Goal: Information Seeking & Learning: Learn about a topic

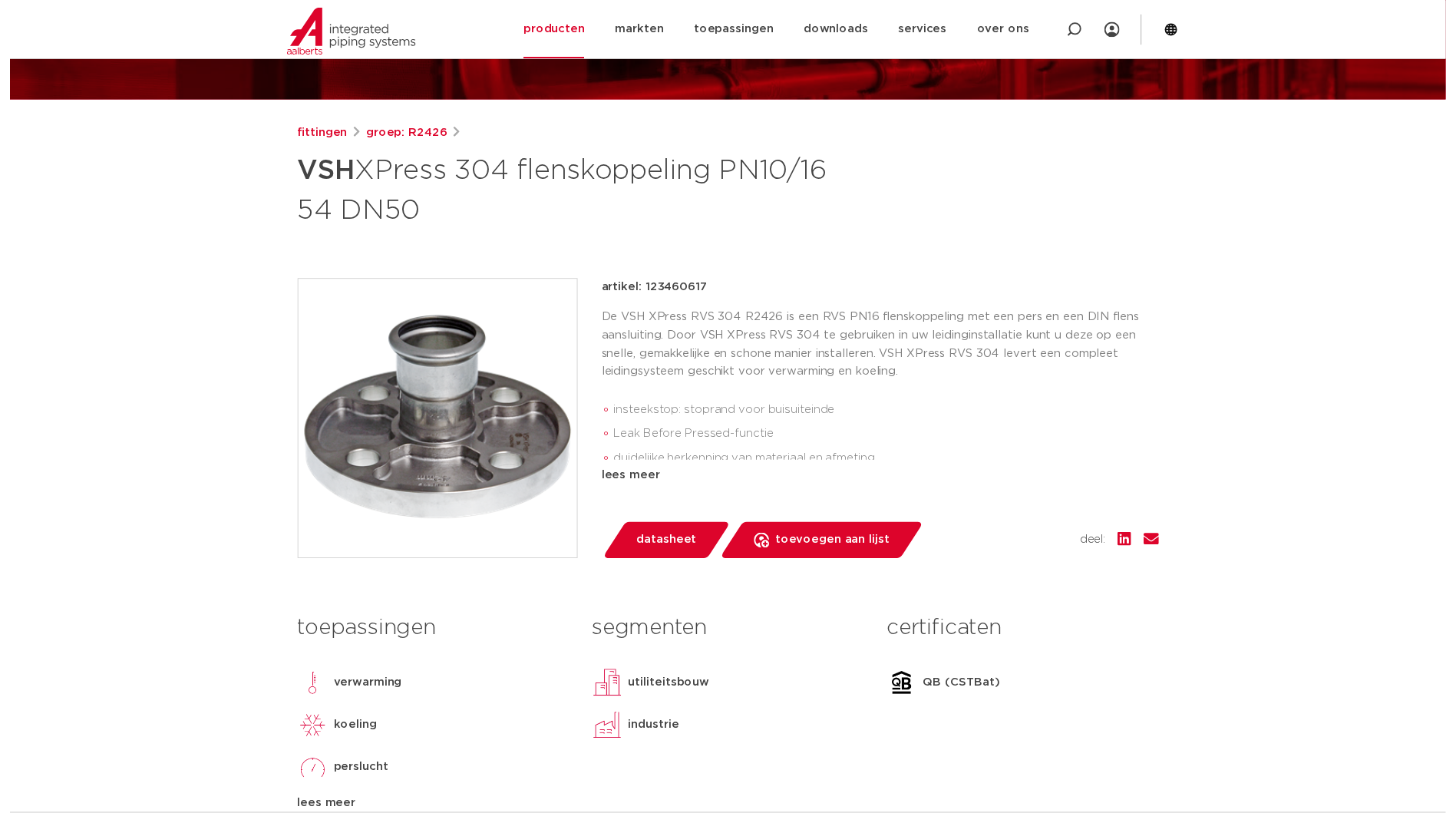
scroll to position [154, 0]
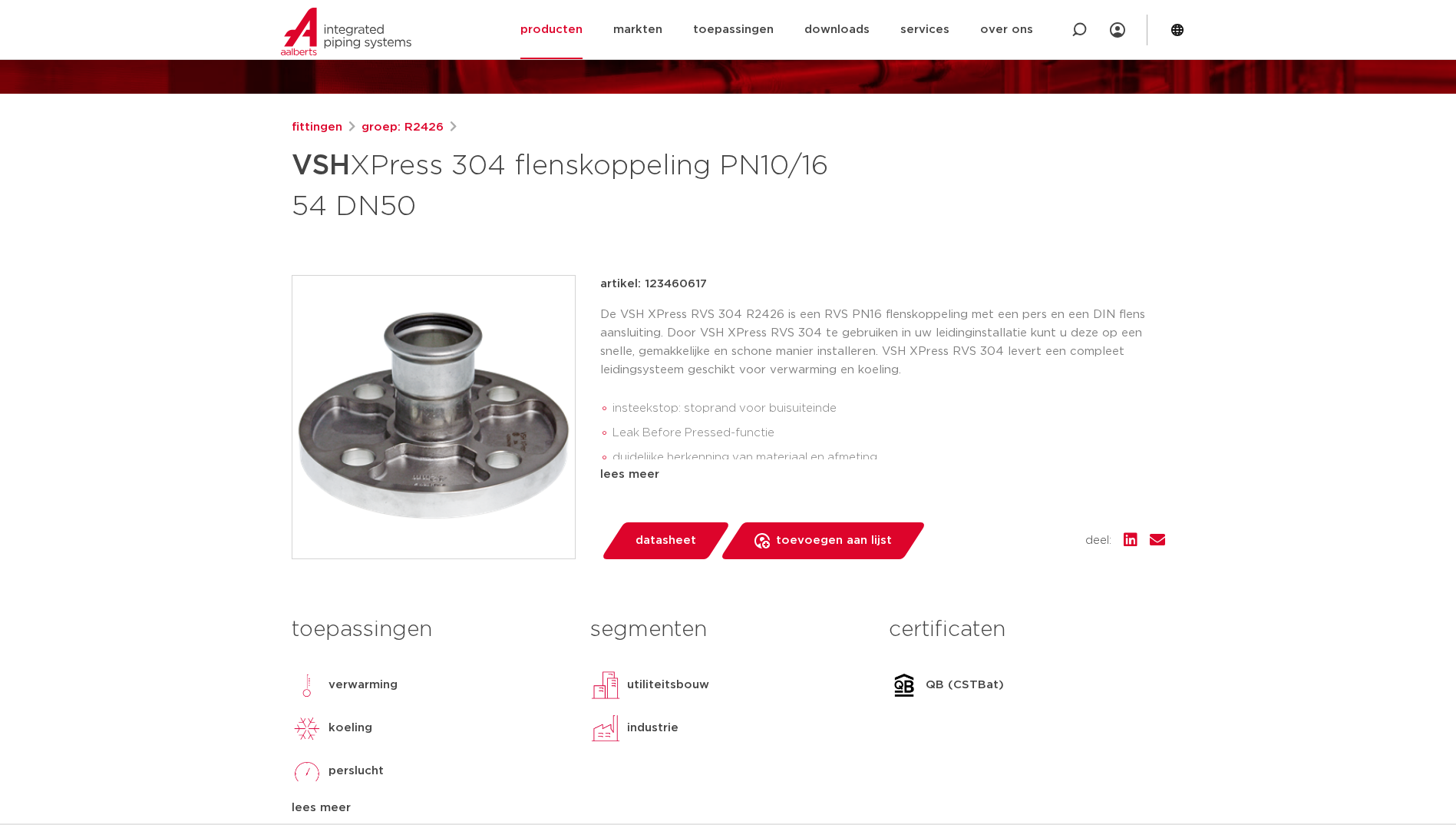
click at [665, 557] on link "datasheet" at bounding box center [665, 541] width 131 height 37
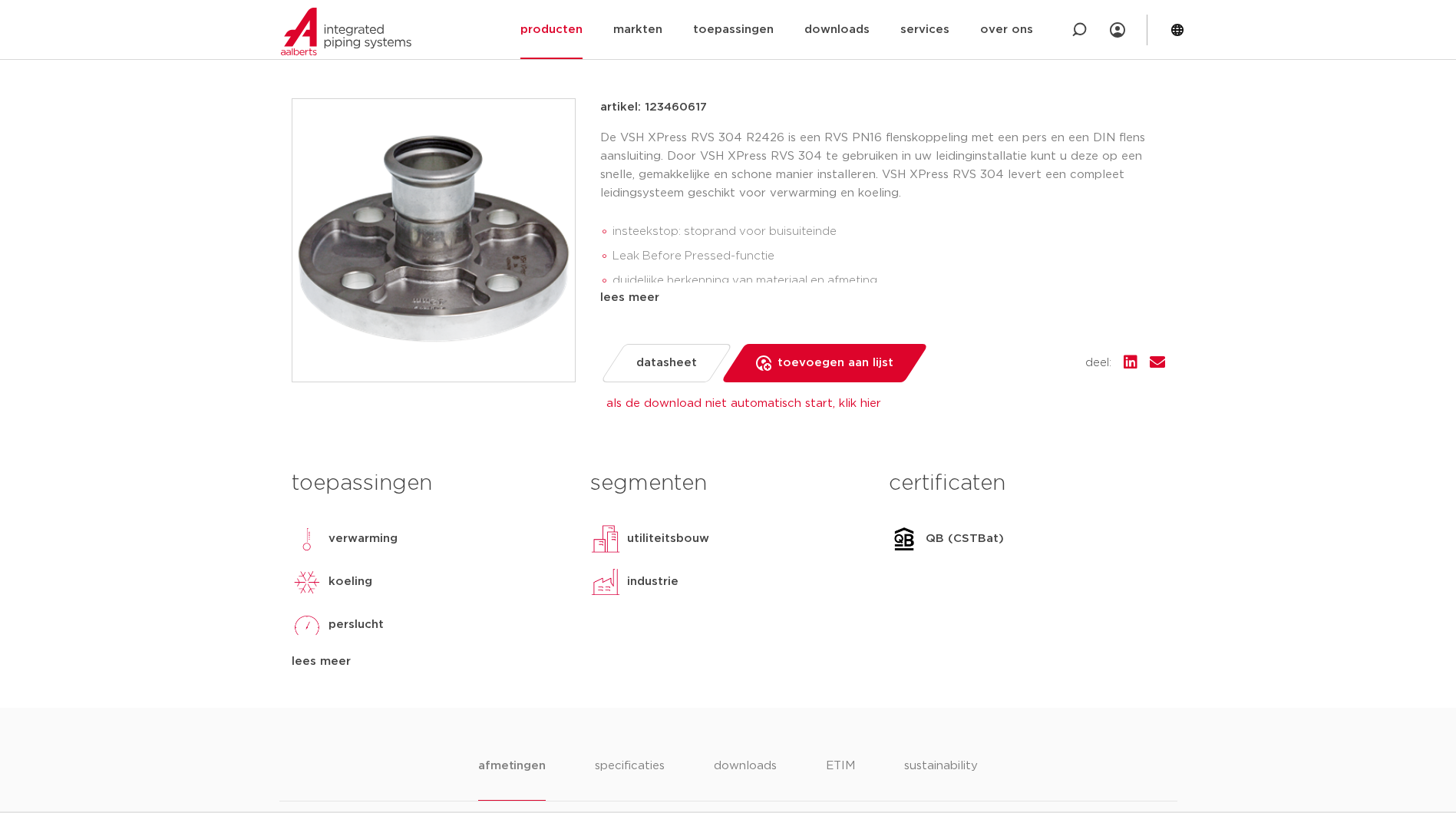
scroll to position [307, 0]
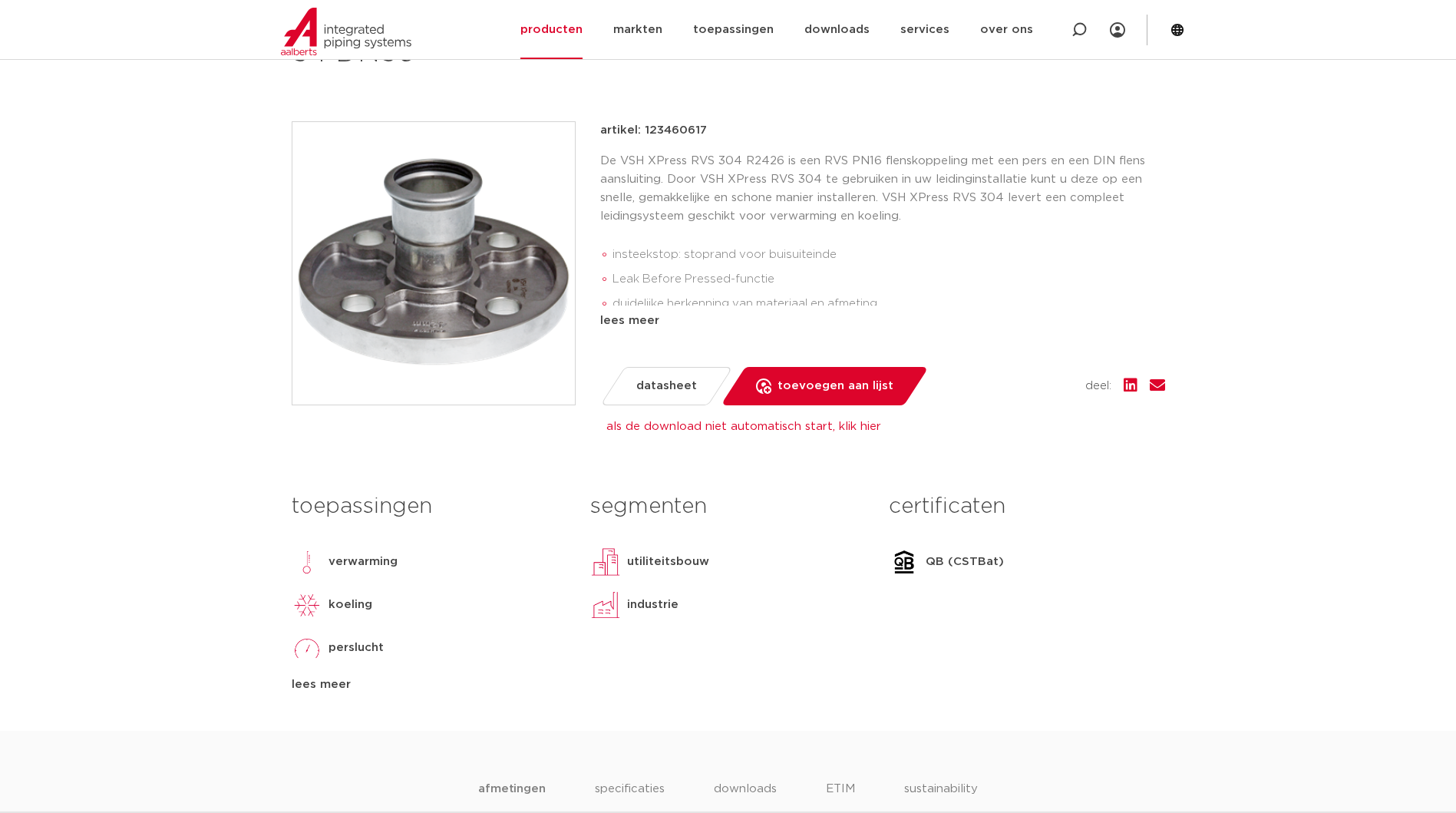
click at [703, 203] on p "De VSH XPress RVS 304 R2426 is een RVS PN16 flenskoppeling met een pers en een …" at bounding box center [882, 189] width 565 height 74
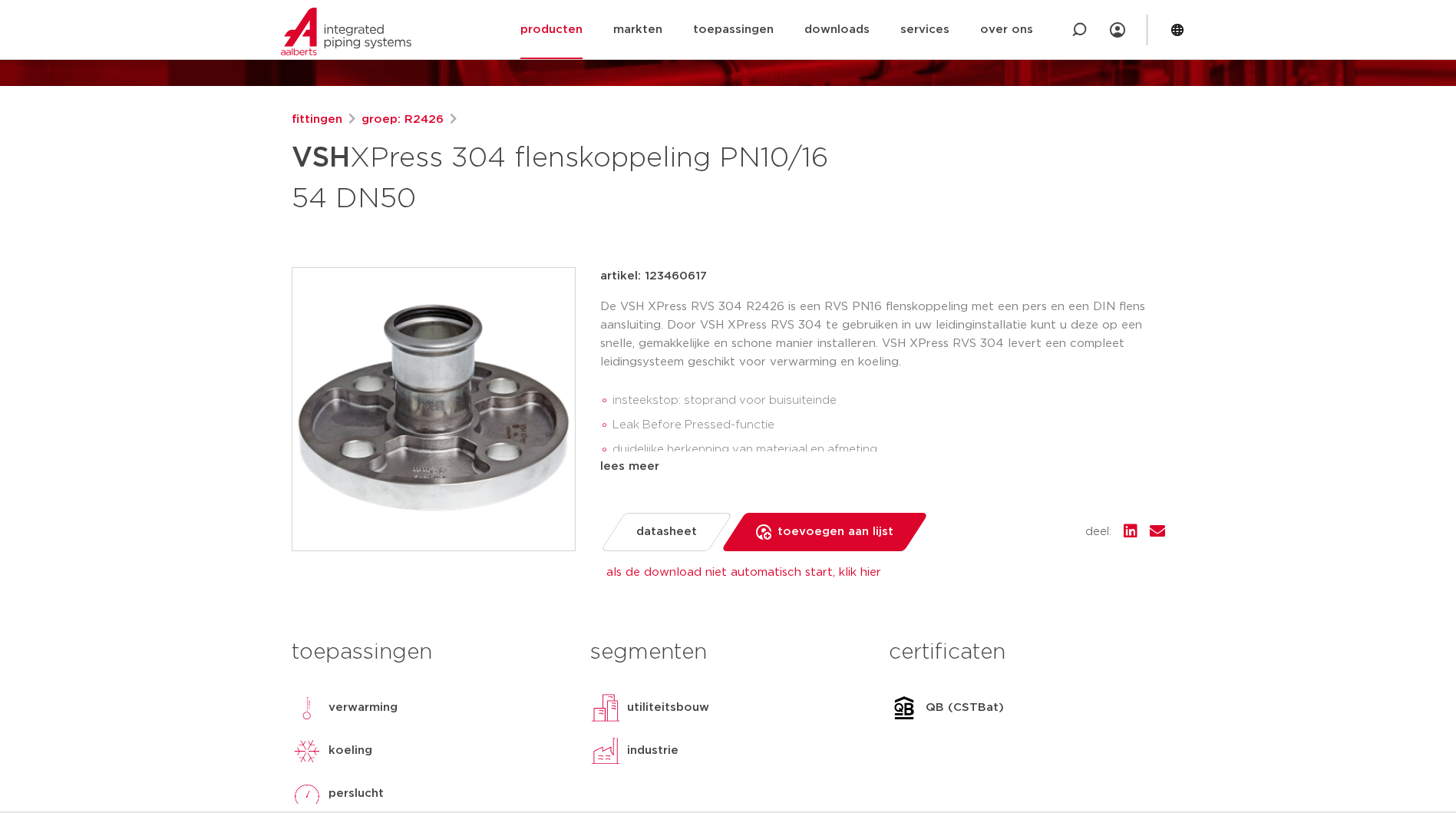
scroll to position [154, 0]
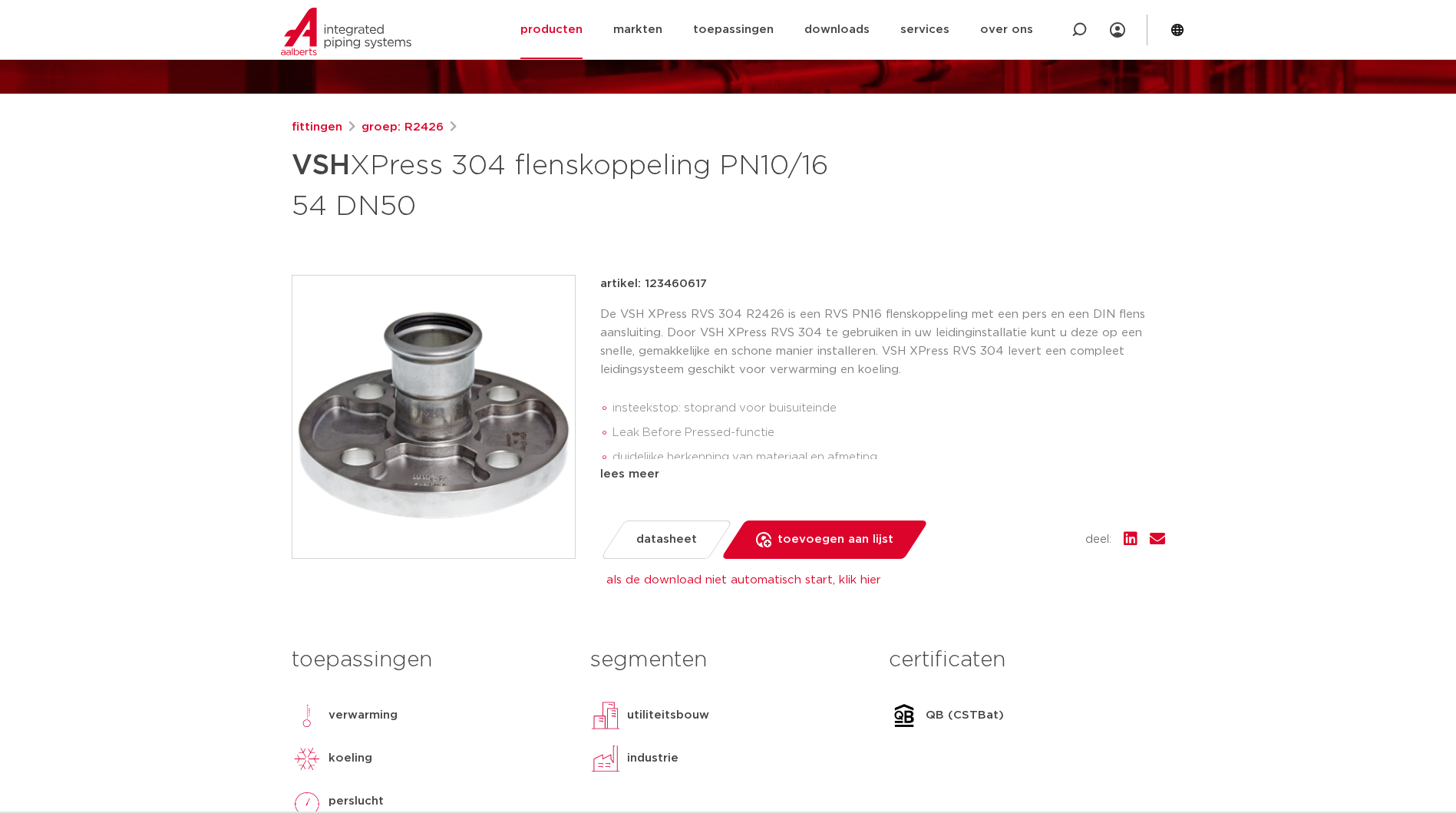
drag, startPoint x: 709, startPoint y: 286, endPoint x: 644, endPoint y: 286, distance: 65.0
click at [644, 286] on div "artikel: 123460617" at bounding box center [882, 284] width 565 height 18
copy p "123460617"
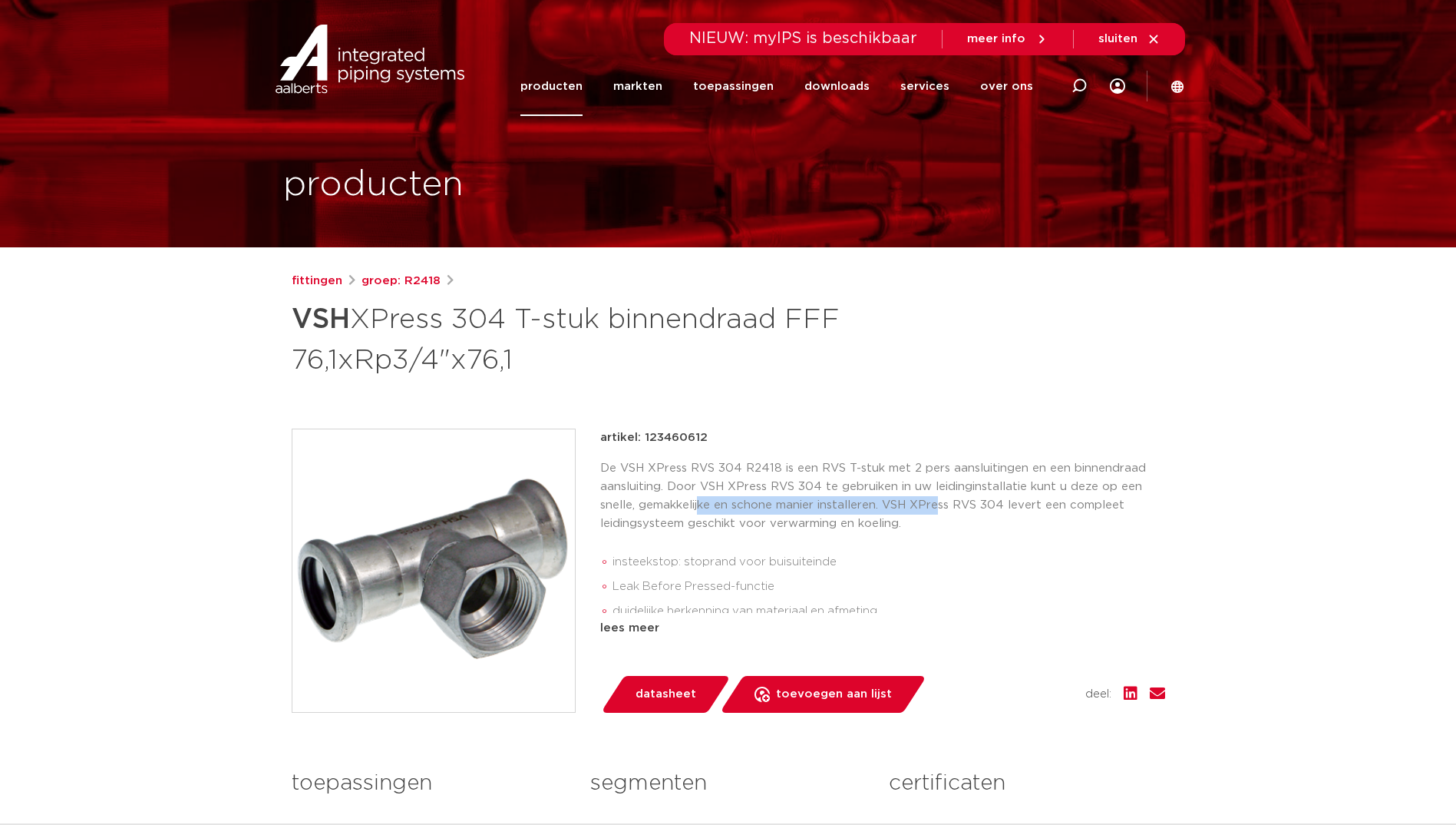
drag, startPoint x: 0, startPoint y: 0, endPoint x: 940, endPoint y: 497, distance: 1063.3
click at [940, 497] on p "De VSH XPress RVS 304 R2418 is een RVS T-stuk met 2 pers aansluitingen en een b…" at bounding box center [882, 496] width 565 height 74
drag, startPoint x: 618, startPoint y: 510, endPoint x: 624, endPoint y: 497, distance: 14.3
click at [624, 497] on p "De VSH XPress RVS 304 R2418 is een RVS T-stuk met 2 pers aansluitingen en een b…" at bounding box center [882, 496] width 565 height 74
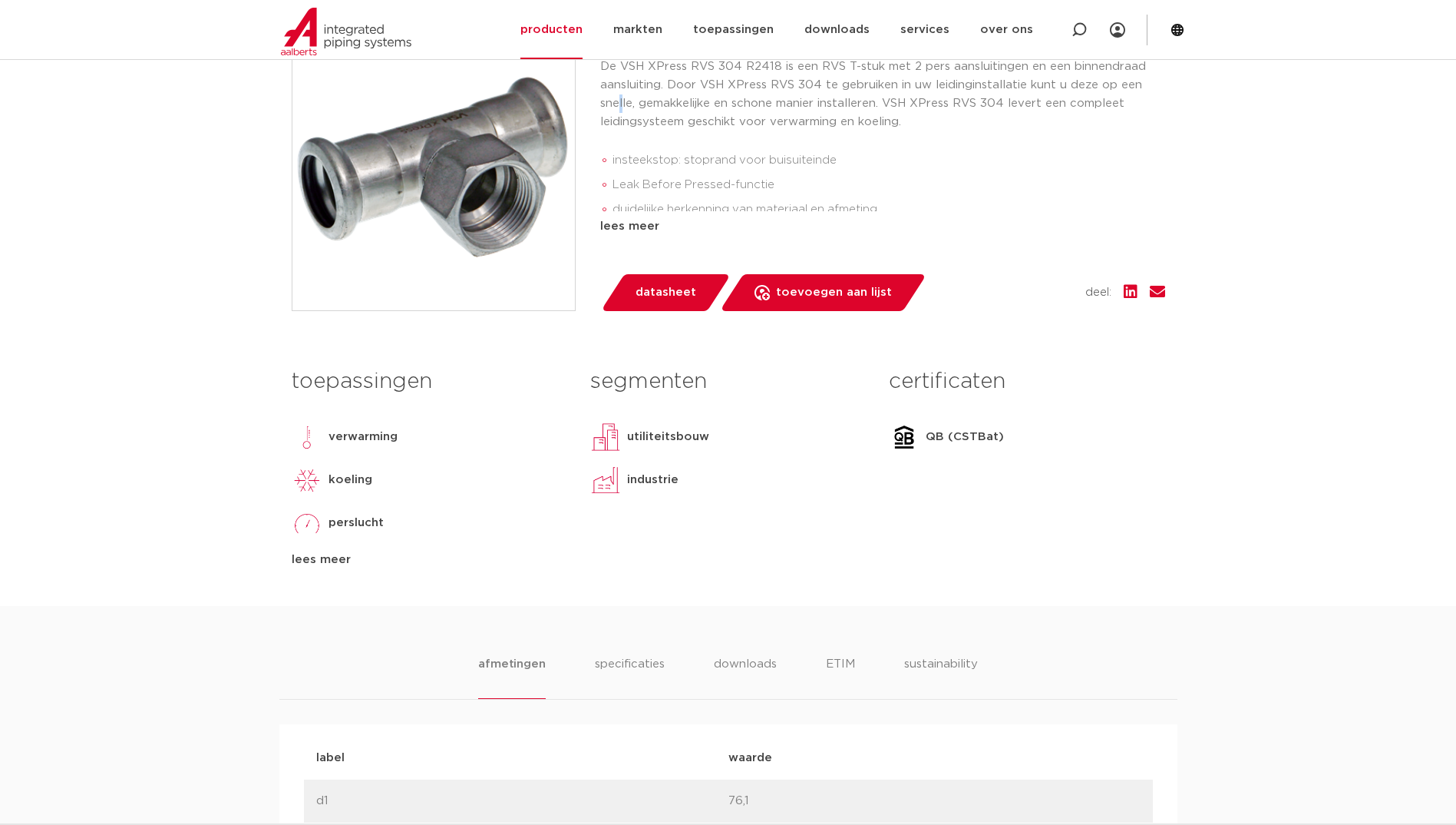
scroll to position [461, 0]
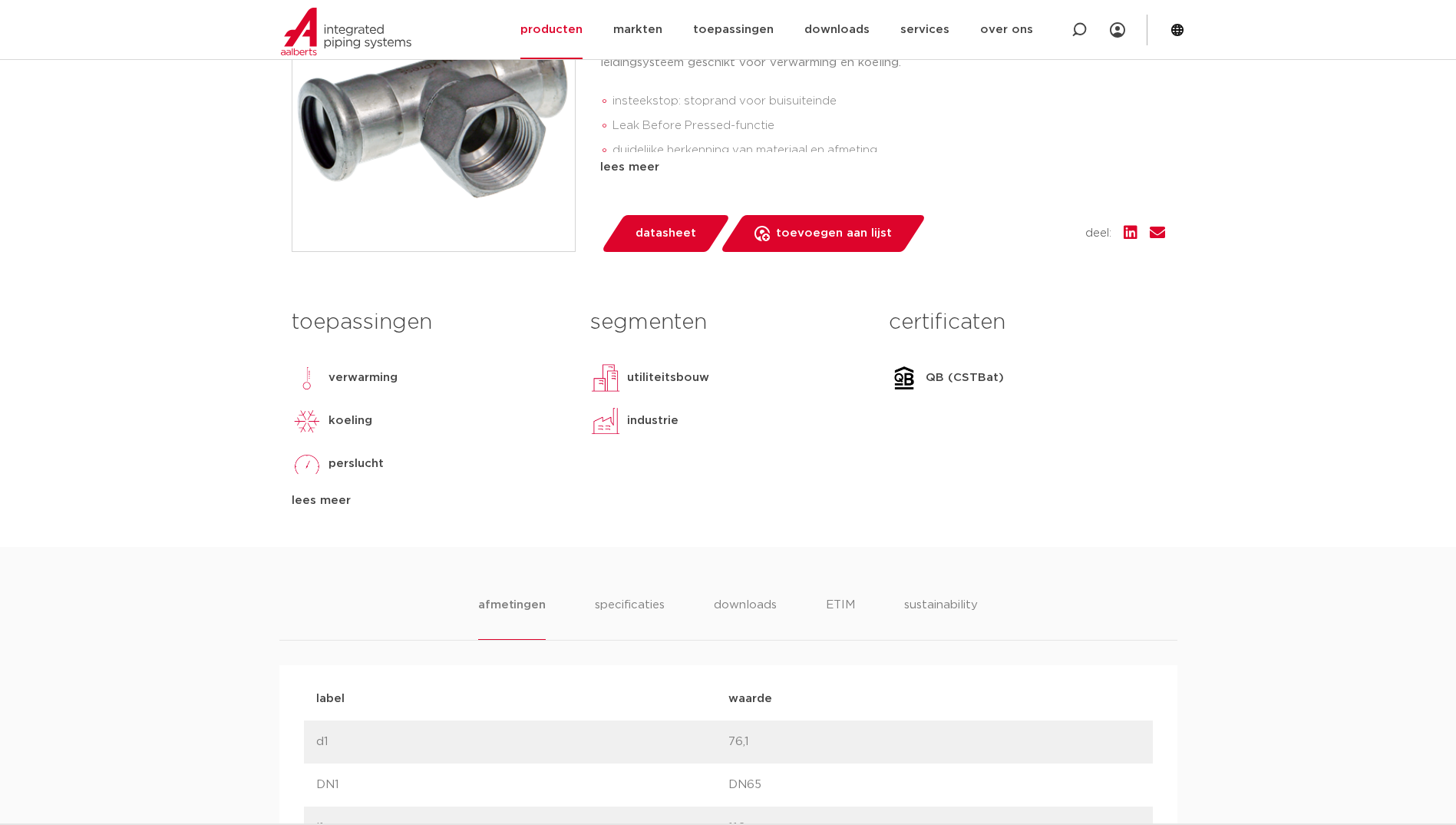
click at [307, 517] on div "toepassingen verwarming koeling perslucht solar installatie lees meer lees mind…" at bounding box center [728, 423] width 896 height 246
click at [305, 507] on div "lees meer" at bounding box center [429, 500] width 276 height 18
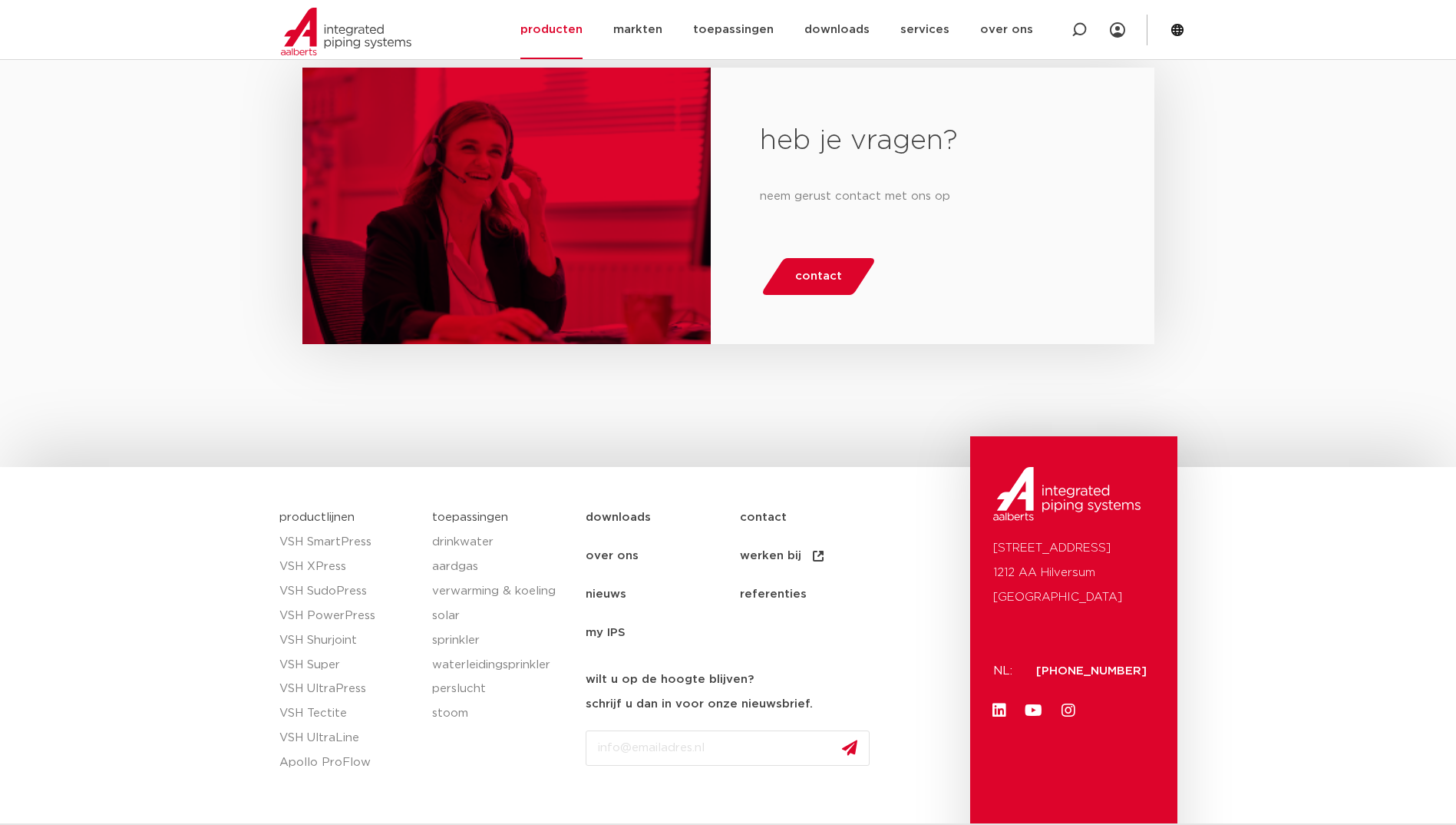
scroll to position [2437, 0]
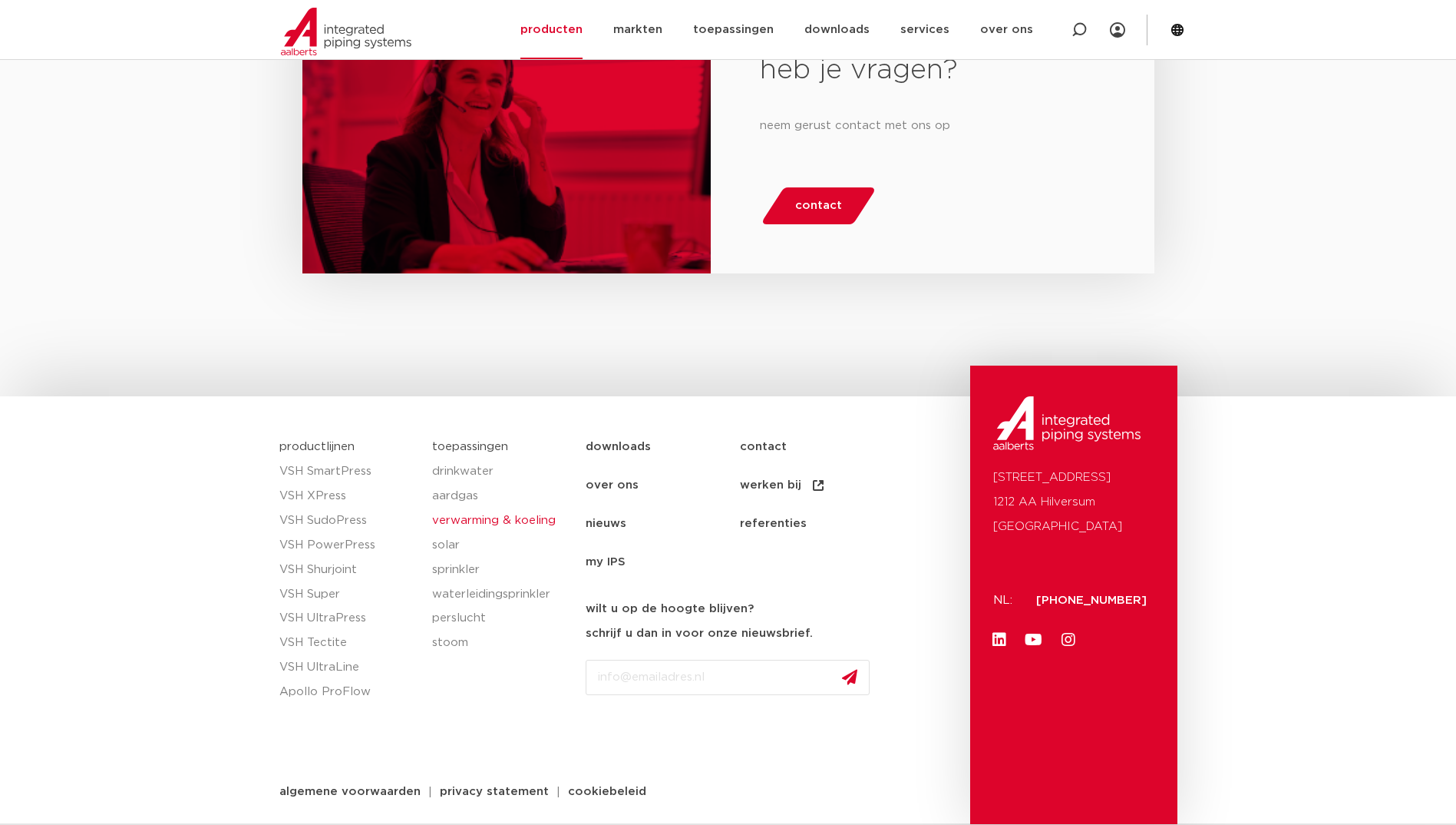
click at [451, 512] on link "verwarming & koeling" at bounding box center [501, 521] width 138 height 25
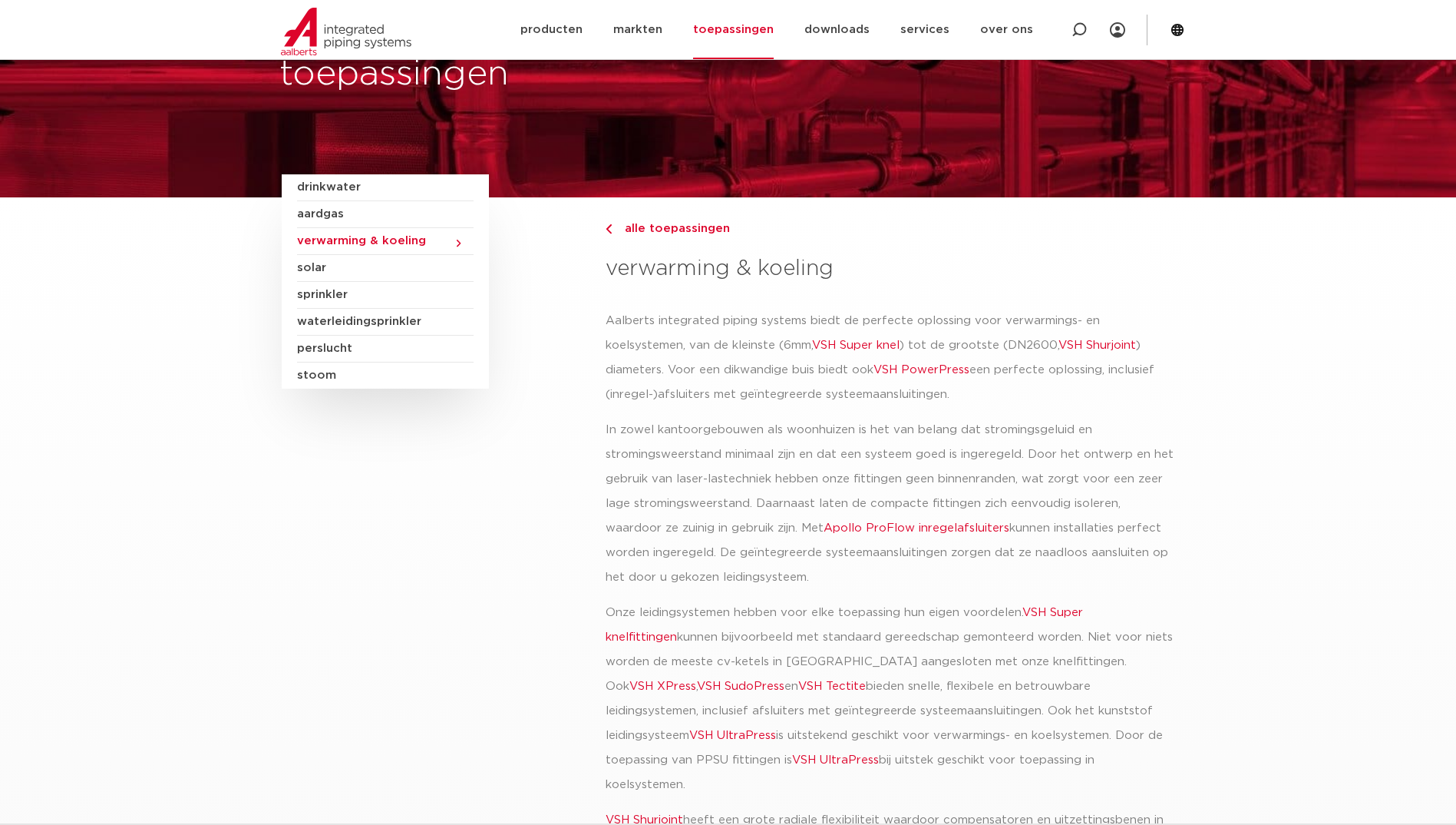
scroll to position [77, 0]
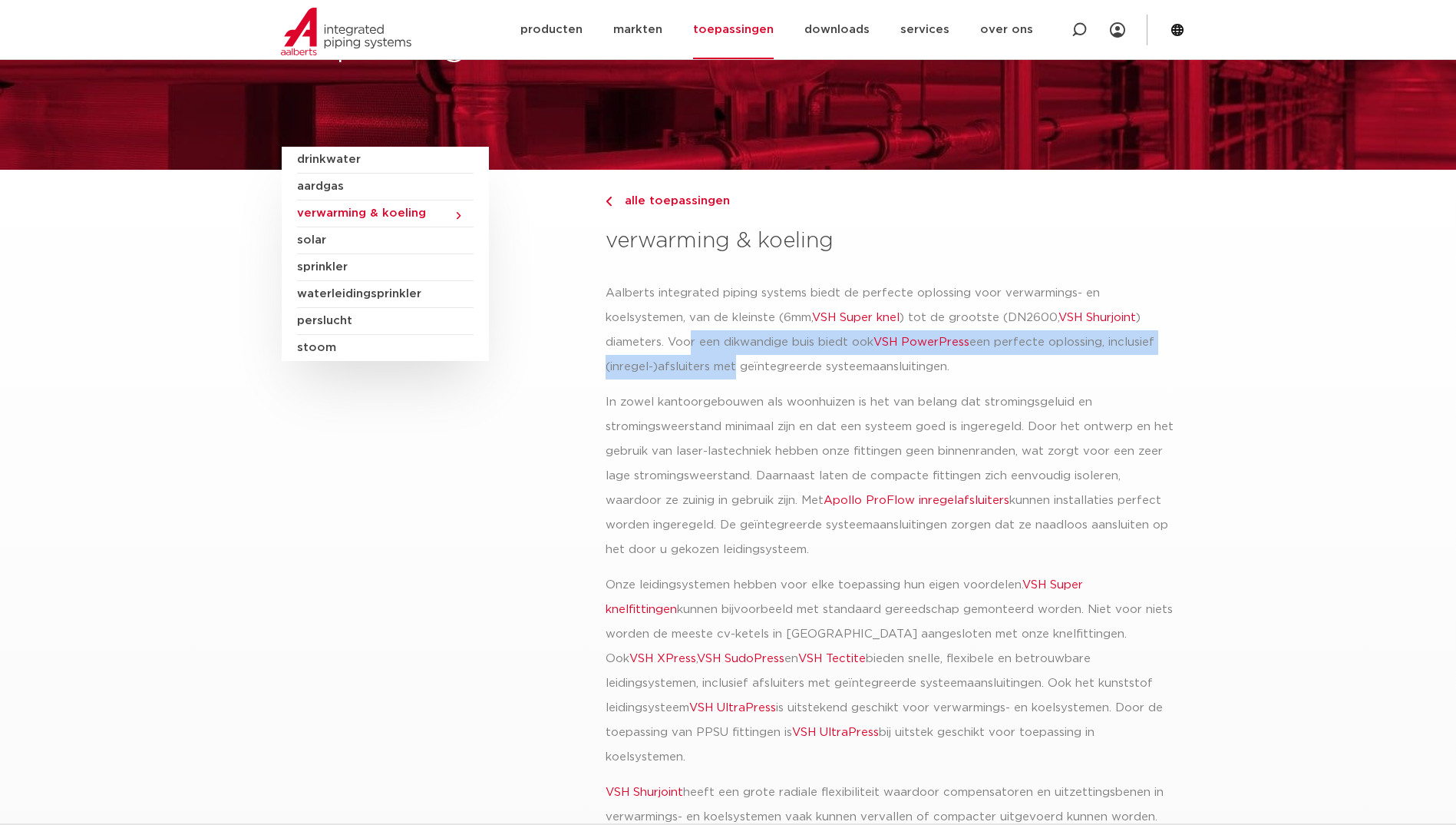
drag, startPoint x: 691, startPoint y: 344, endPoint x: 733, endPoint y: 374, distance: 51.6
click at [733, 374] on p "Aalberts integrated piping systems biedt de perfecte oplossing voor verwarmings…" at bounding box center [890, 330] width 569 height 98
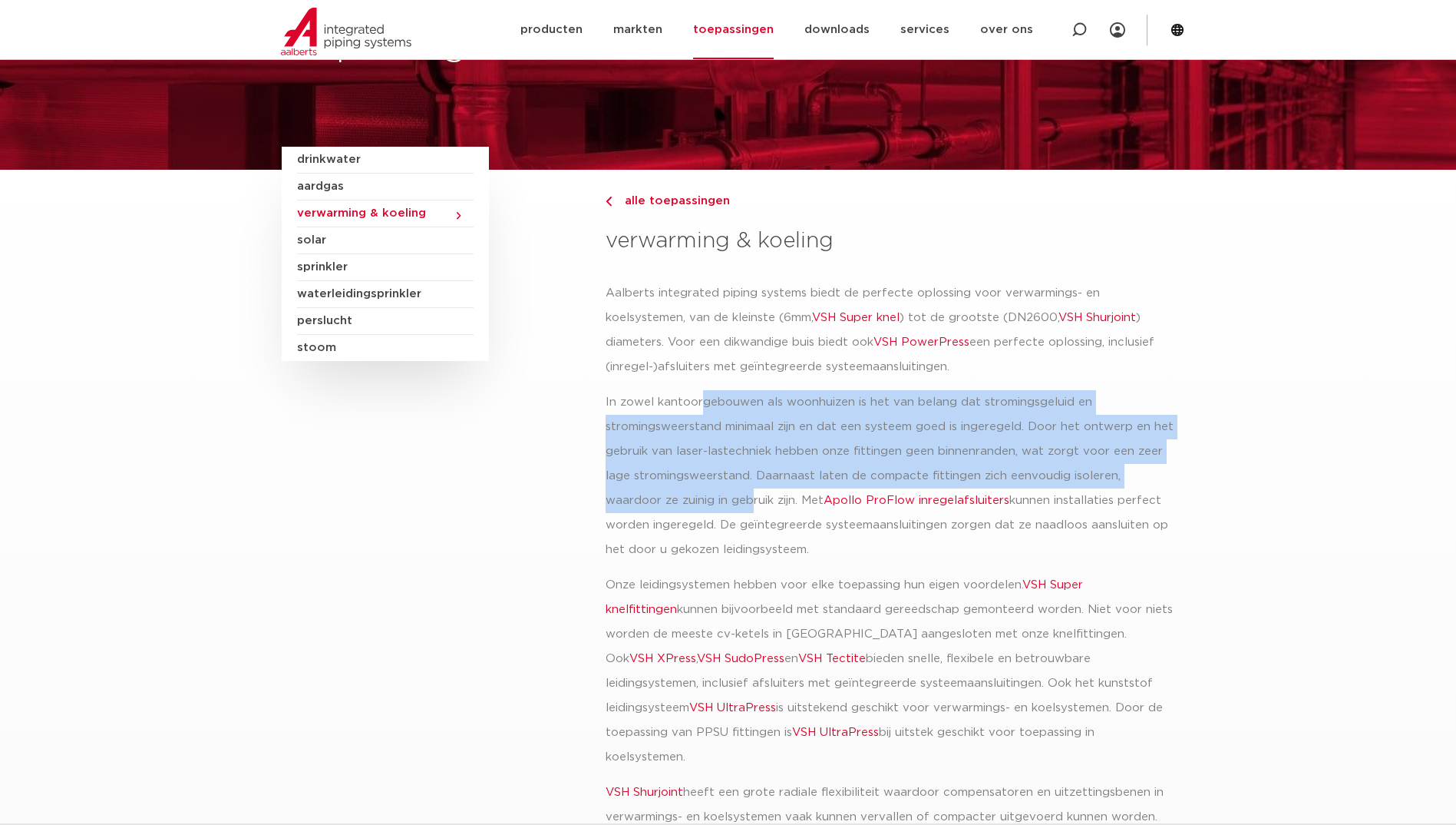
drag, startPoint x: 733, startPoint y: 374, endPoint x: 694, endPoint y: 510, distance: 141.5
click at [694, 510] on p "In zowel kantoorgebouwen als woonhuizen is het van belang dat stromingsgeluid e…" at bounding box center [890, 476] width 569 height 172
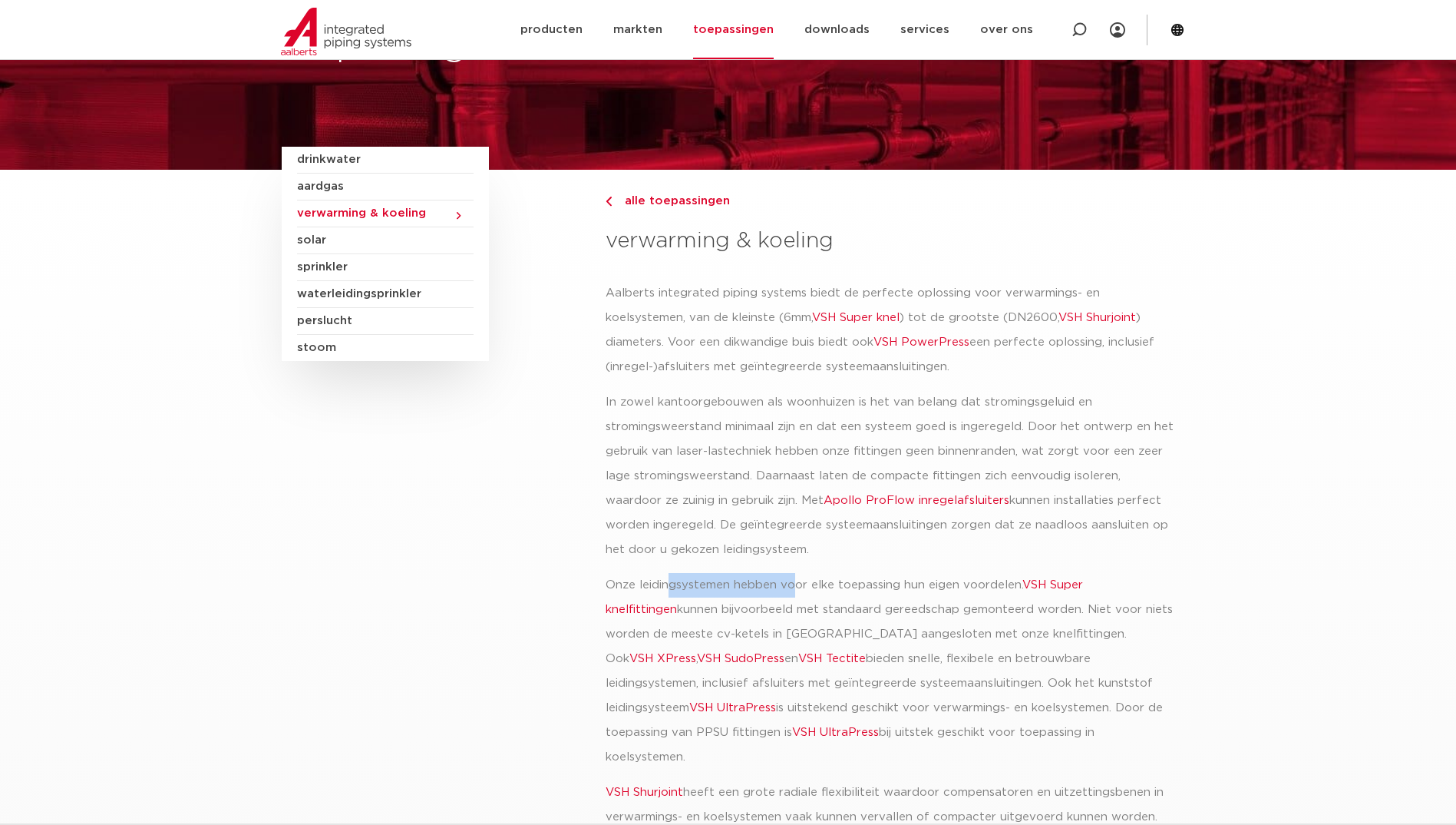
drag, startPoint x: 694, startPoint y: 510, endPoint x: 798, endPoint y: 597, distance: 135.6
click at [798, 597] on p "Onze leidingsystemen hebben voor elke toepassing hun eigen voordelen. VSH Super…" at bounding box center [890, 671] width 569 height 197
click at [995, 606] on p "Onze leidingsystemen hebben voor elke toepassing hun eigen voordelen. VSH Super…" at bounding box center [890, 671] width 569 height 197
drag, startPoint x: 798, startPoint y: 608, endPoint x: 924, endPoint y: 609, distance: 126.0
click at [924, 609] on p "Onze leidingsystemen hebben voor elke toepassing hun eigen voordelen. VSH Super…" at bounding box center [890, 671] width 569 height 197
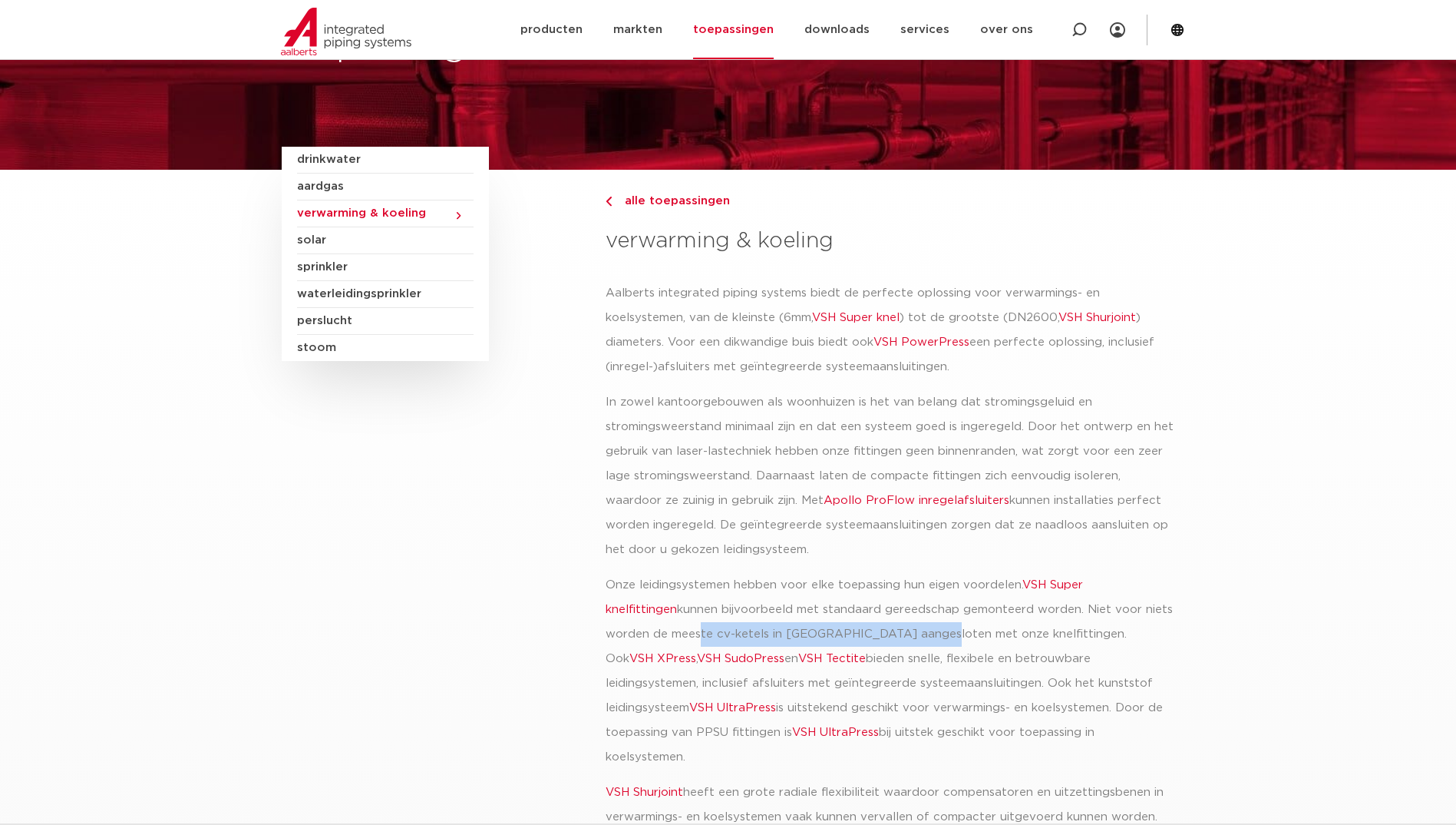
drag, startPoint x: 632, startPoint y: 626, endPoint x: 867, endPoint y: 642, distance: 235.5
click at [867, 642] on p "Onze leidingsystemen hebben voor elke toepassing hun eigen voordelen. VSH Super…" at bounding box center [890, 671] width 569 height 197
click at [942, 654] on p "Onze leidingsystemen hebben voor elke toepassing hun eigen voordelen. VSH Super…" at bounding box center [890, 671] width 569 height 197
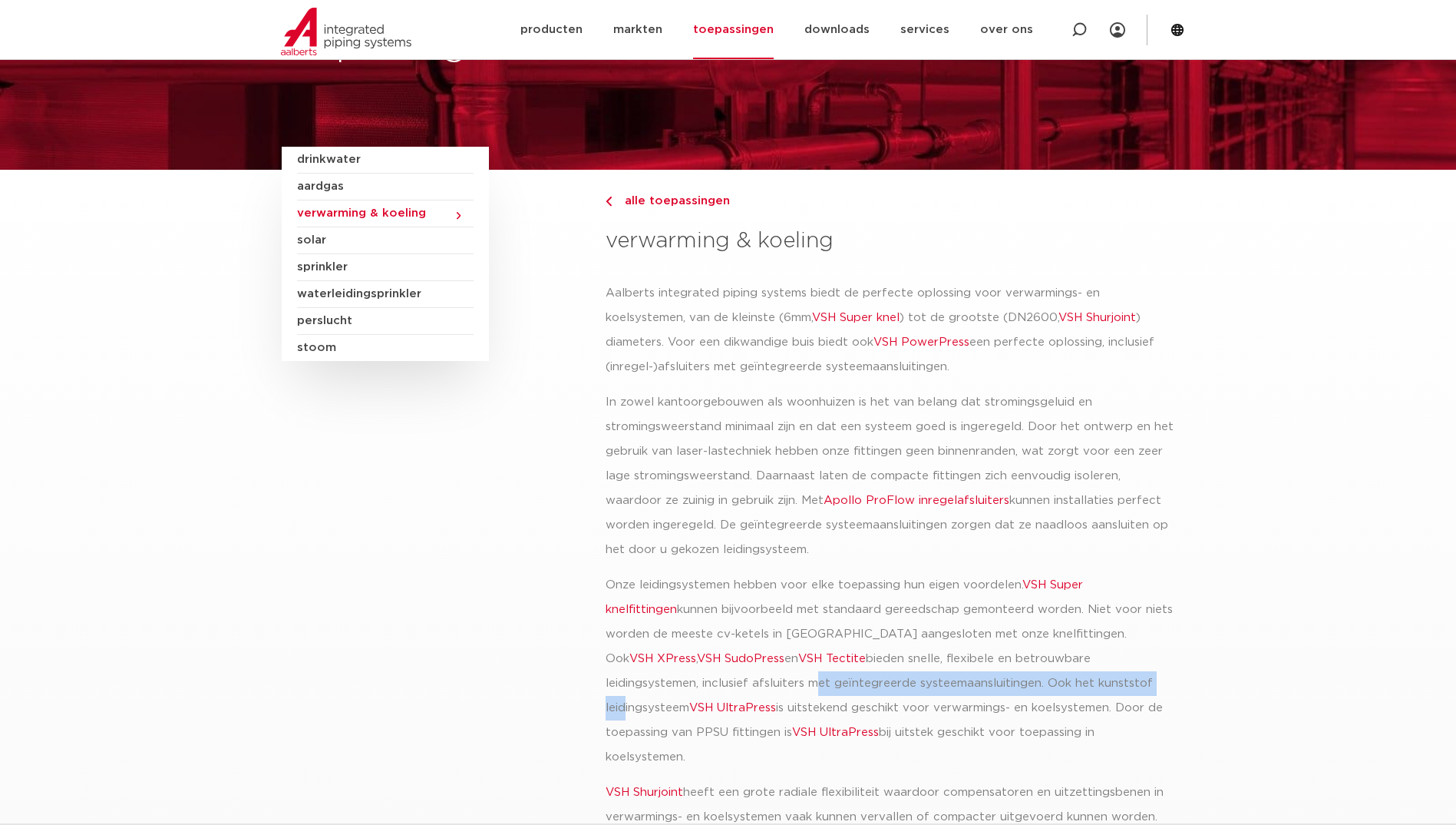
drag, startPoint x: 681, startPoint y: 690, endPoint x: 1019, endPoint y: 686, distance: 338.0
click at [1019, 686] on p "Onze leidingsystemen hebben voor elke toepassing hun eigen voordelen. VSH Super…" at bounding box center [890, 671] width 569 height 197
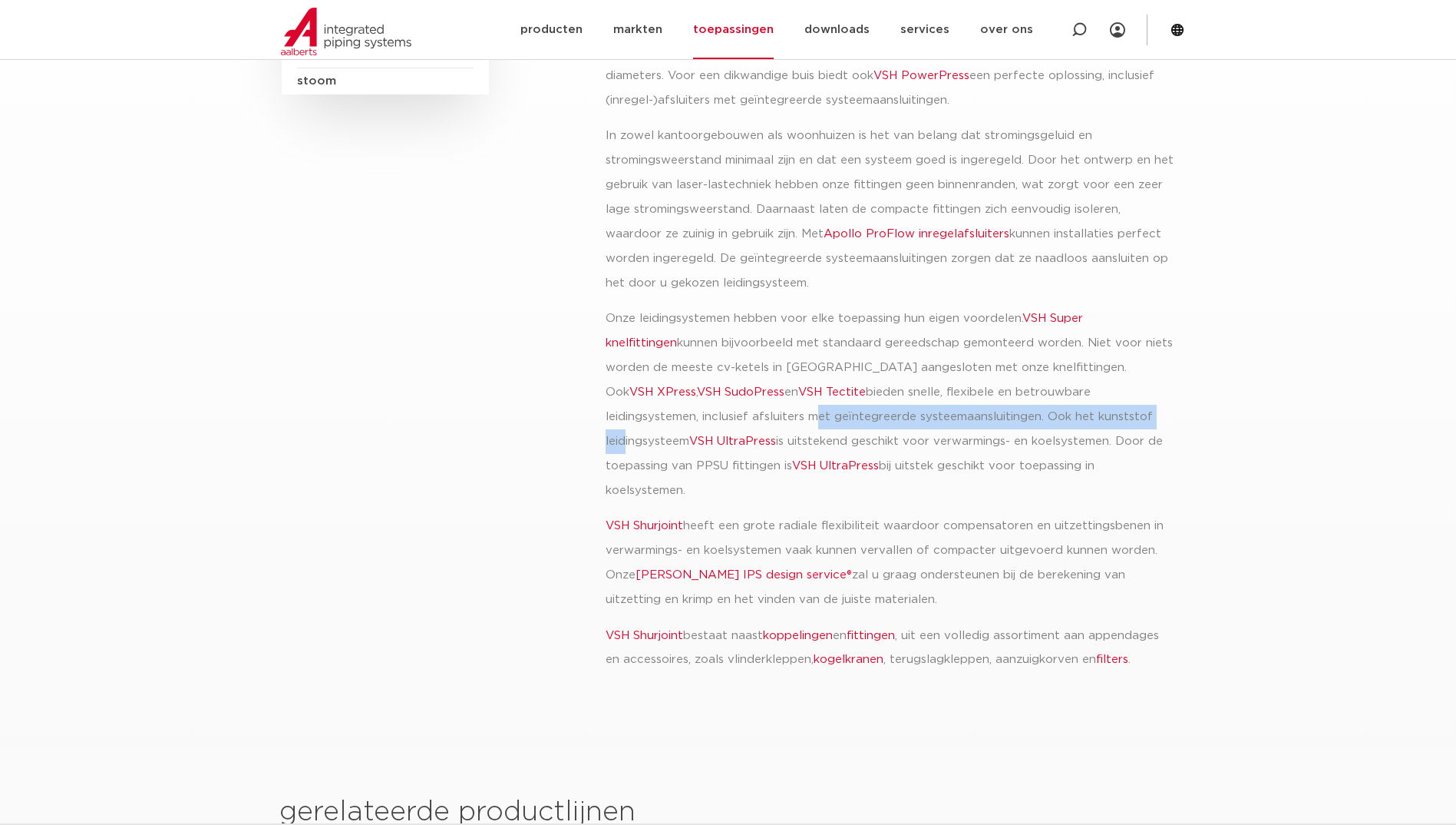
scroll to position [384, 0]
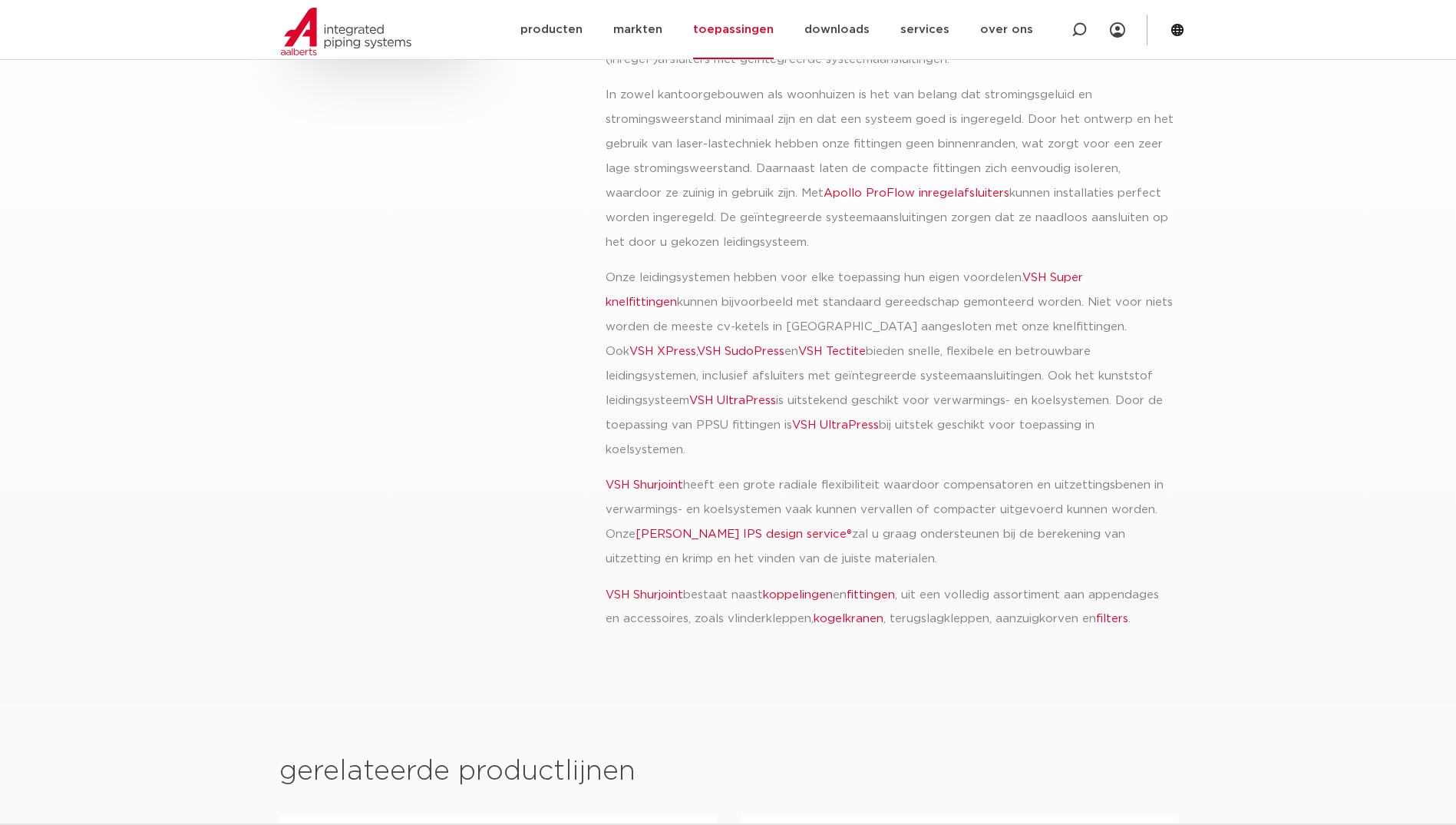
click at [931, 593] on p "VSH Shurjoint bestaat naast koppelingen en fittingen , uit een volledig assorti…" at bounding box center [890, 607] width 569 height 49
click at [1064, 319] on p "Onze leidingsystemen hebben voor elke toepassing hun eigen voordelen. VSH Super…" at bounding box center [890, 364] width 569 height 197
click at [696, 346] on link "VSH XPress" at bounding box center [663, 351] width 67 height 12
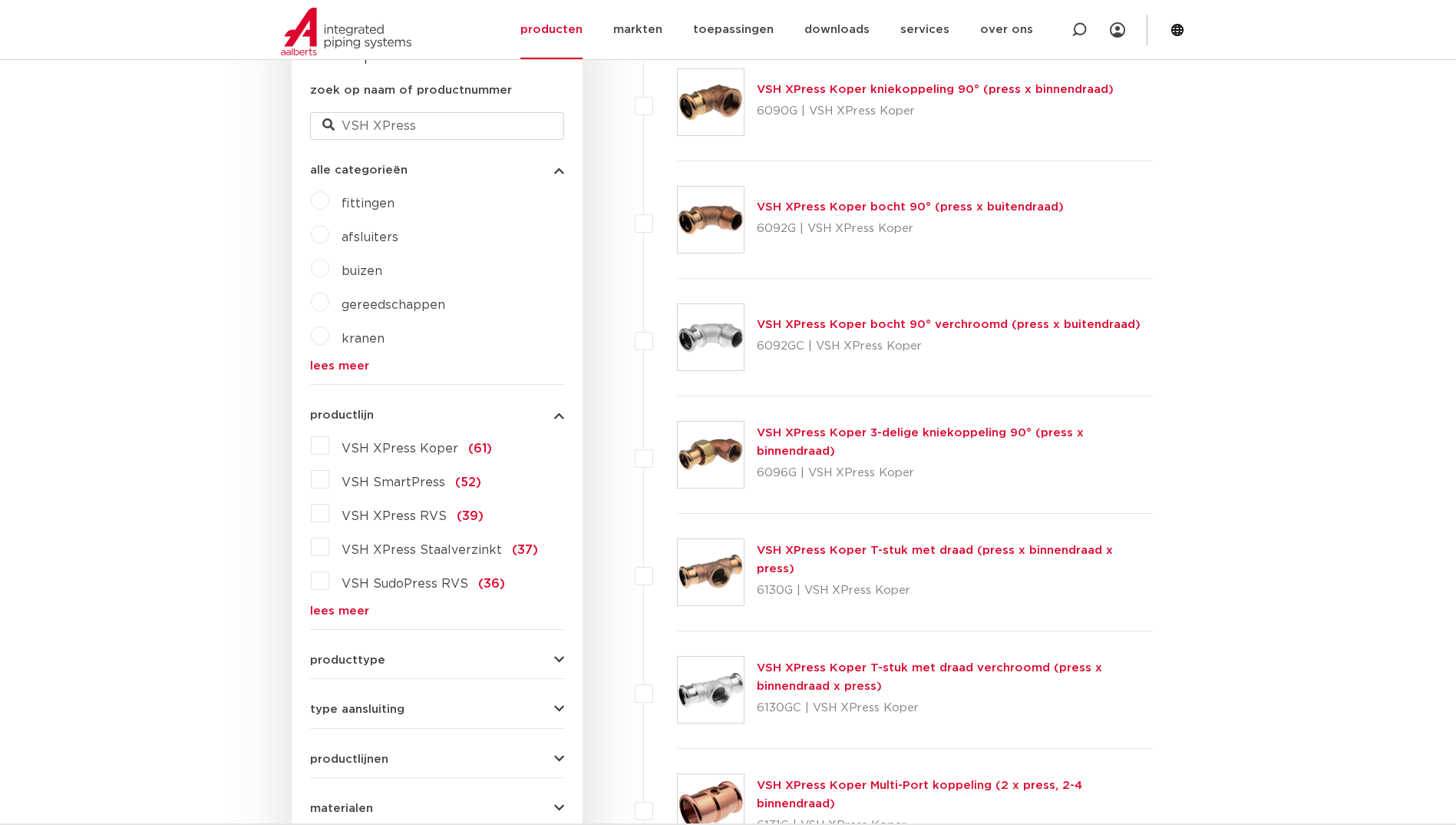
scroll to position [461, 0]
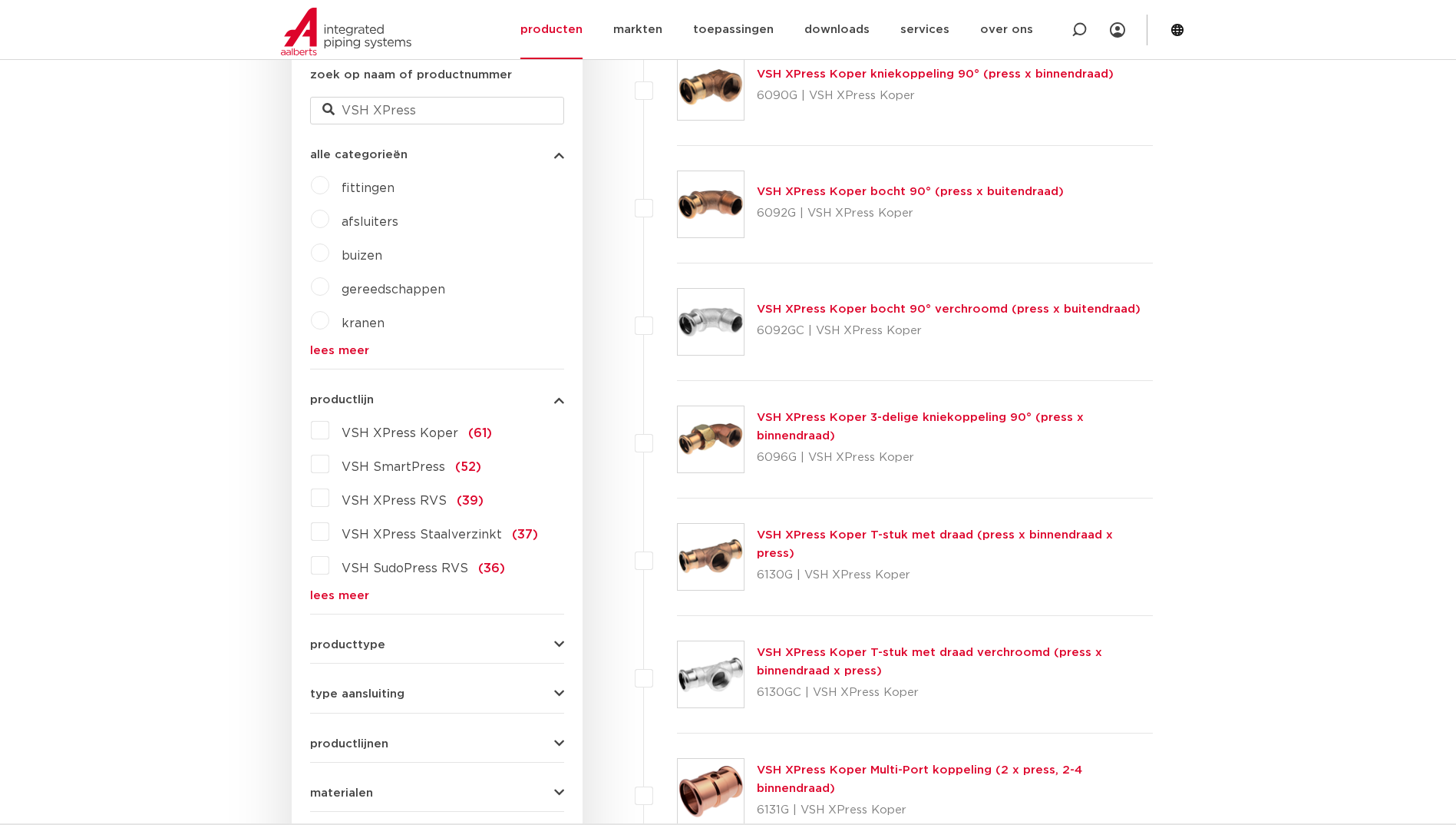
click at [329, 501] on label "VSH XPress RVS (39)" at bounding box center [406, 498] width 154 height 25
click at [0, 0] on input "VSH XPress RVS (39)" at bounding box center [0, 0] width 0 height 0
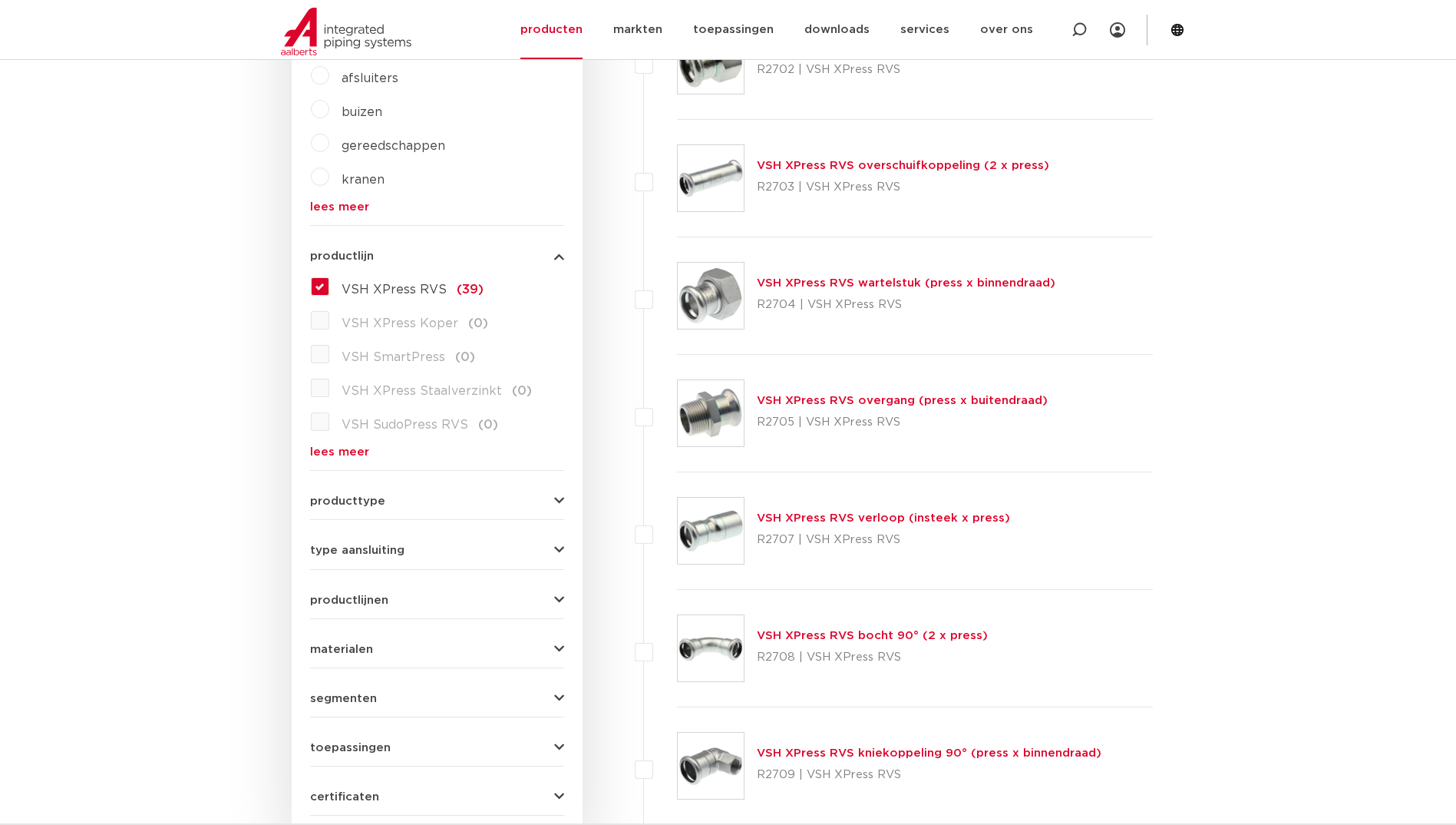
scroll to position [614, 0]
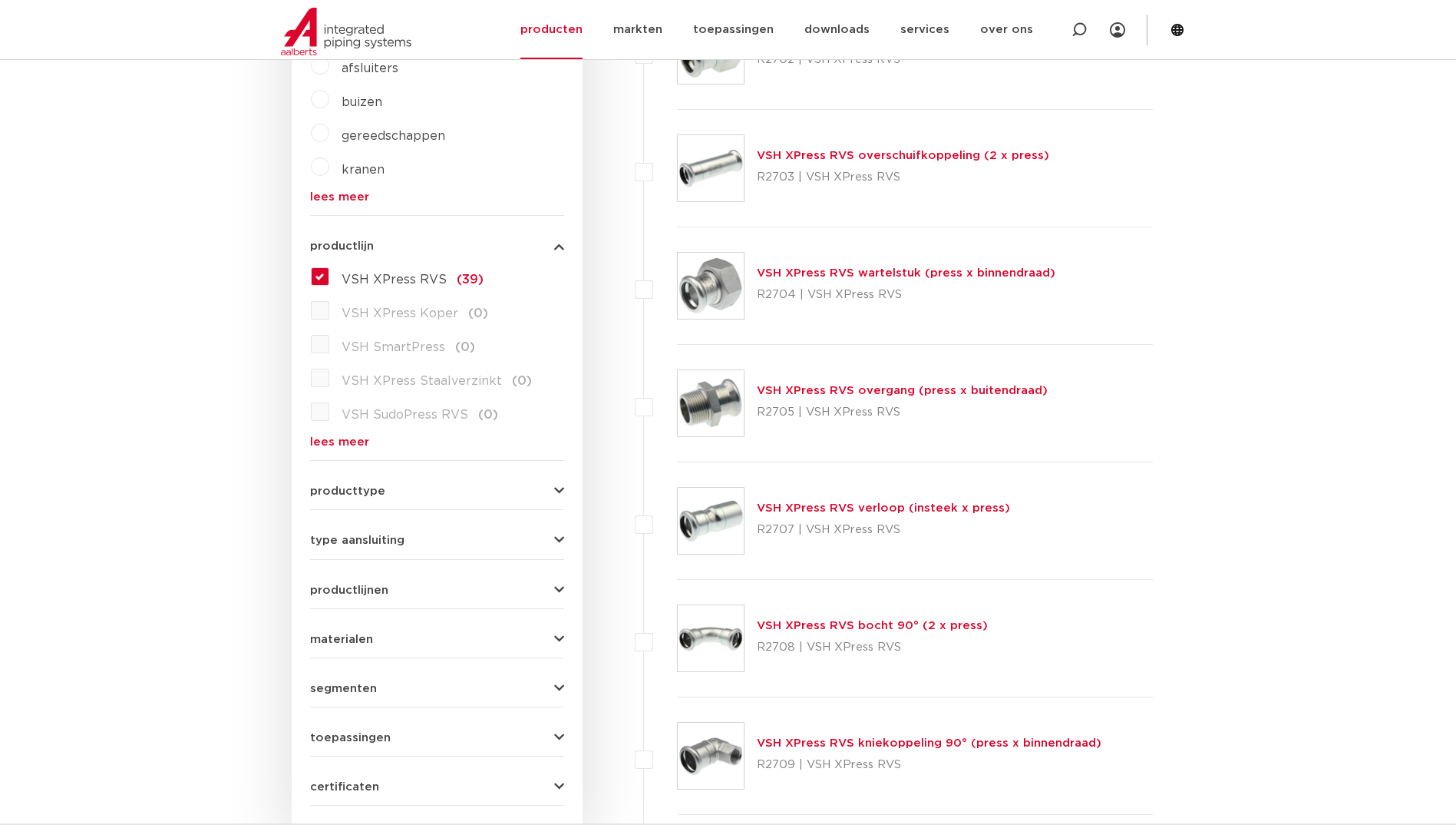
click at [311, 445] on link "lees meer" at bounding box center [437, 441] width 254 height 12
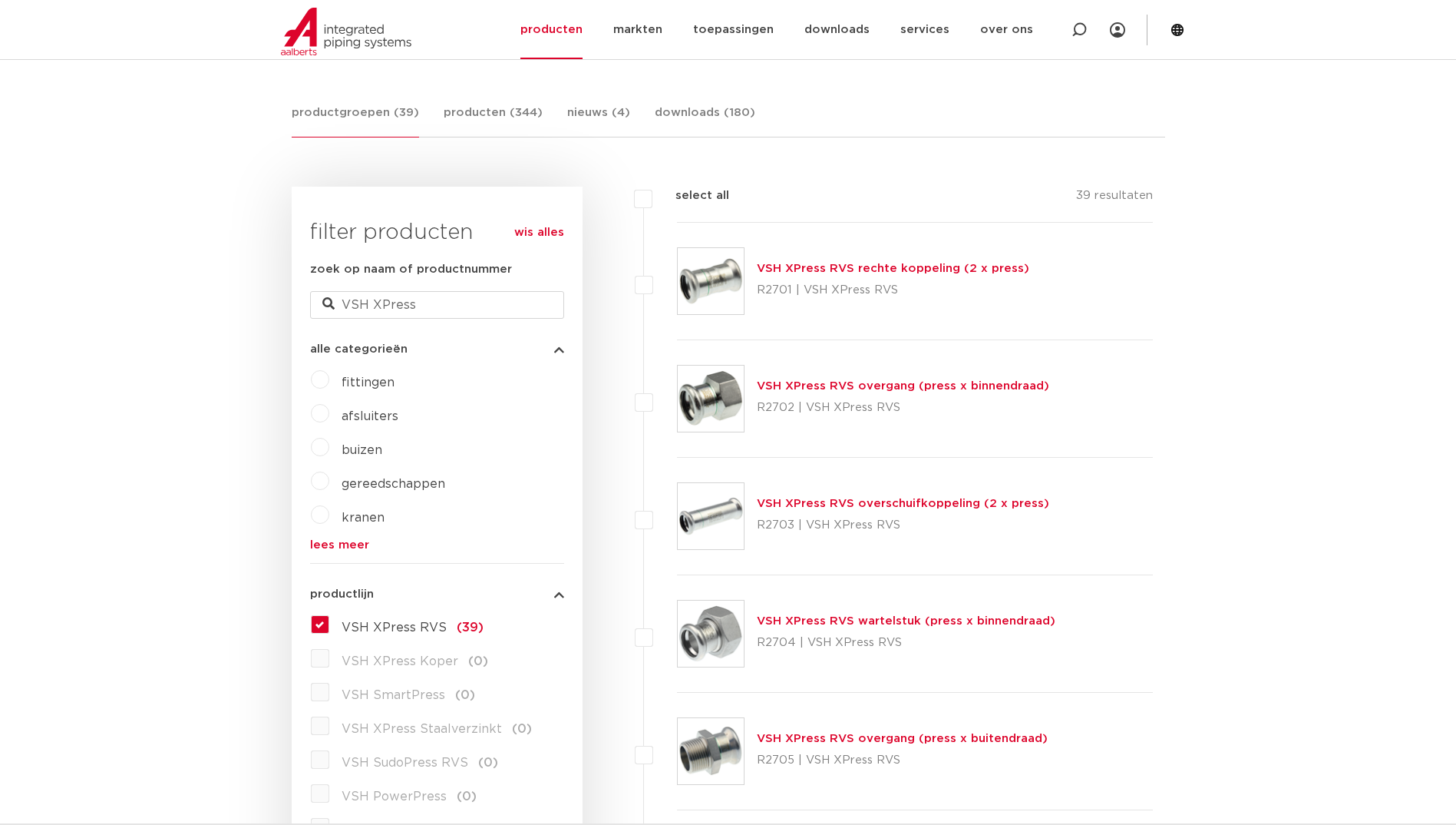
scroll to position [0, 0]
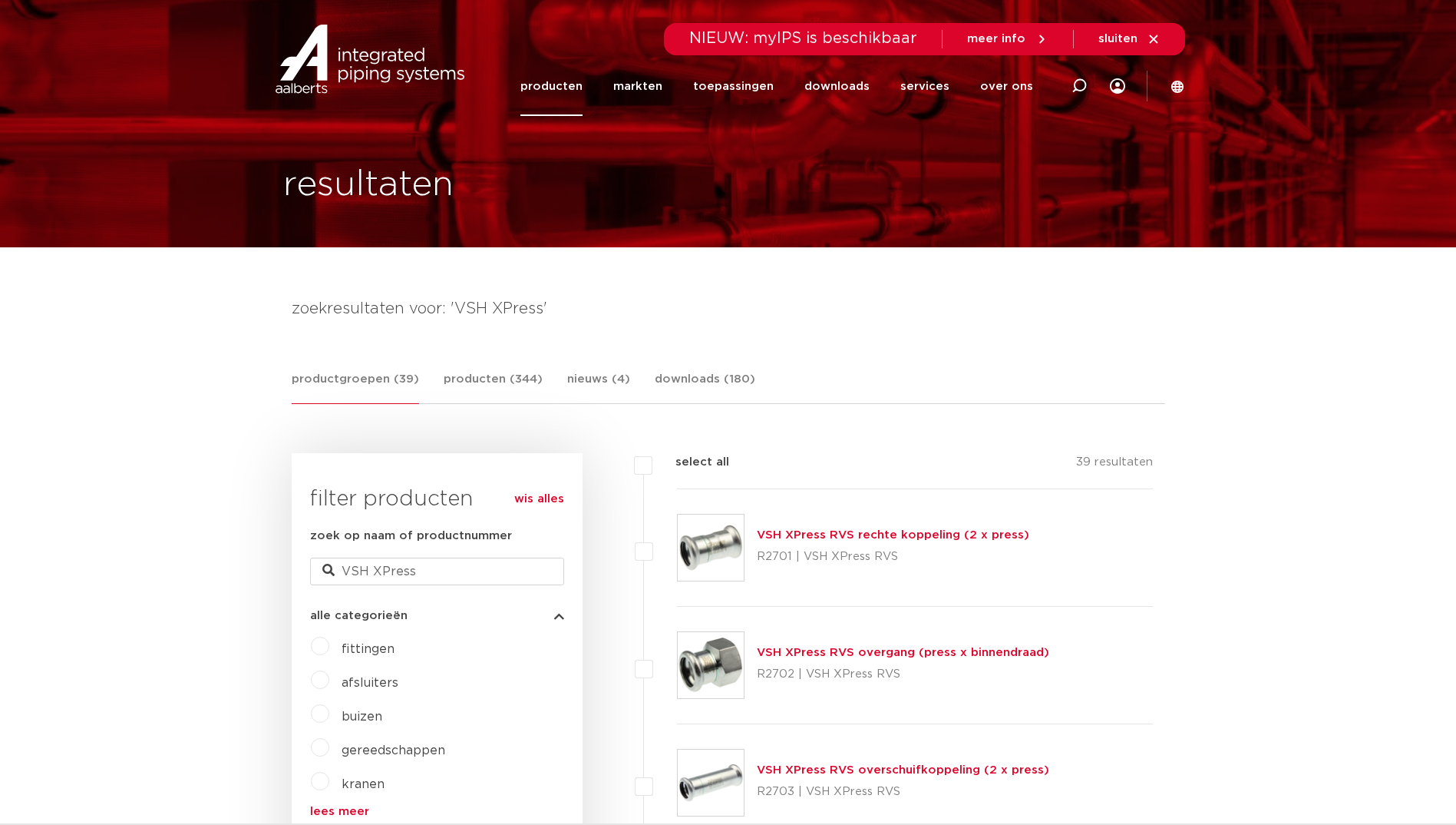
click at [823, 534] on link "VSH XPress RVS rechte koppeling (2 x press)" at bounding box center [893, 534] width 272 height 12
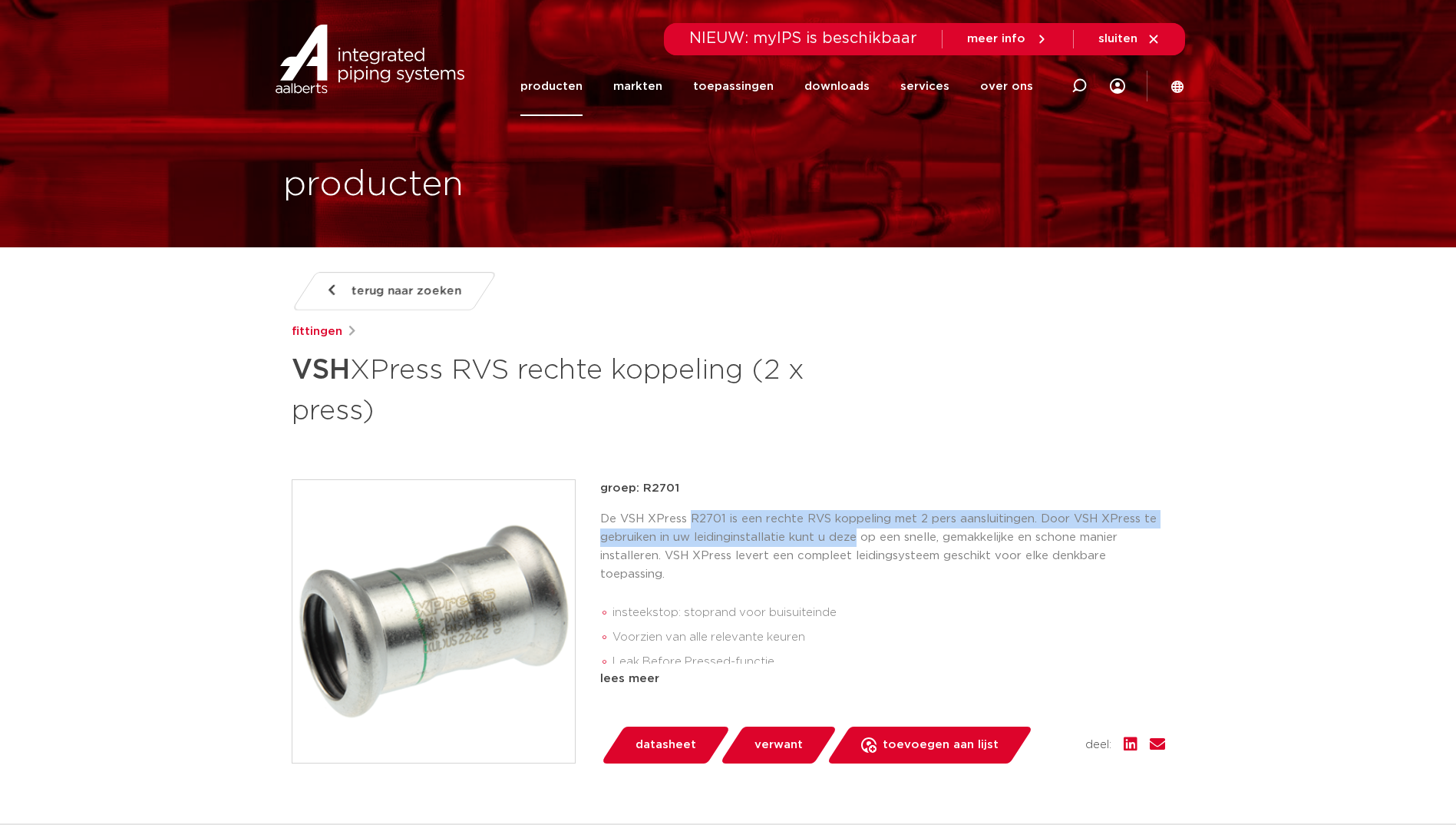
drag, startPoint x: 688, startPoint y: 523, endPoint x: 858, endPoint y: 536, distance: 170.5
click at [858, 536] on p "De VSH XPress R2701 is een rechte RVS koppeling met 2 pers aansluitingen. Door …" at bounding box center [882, 546] width 565 height 74
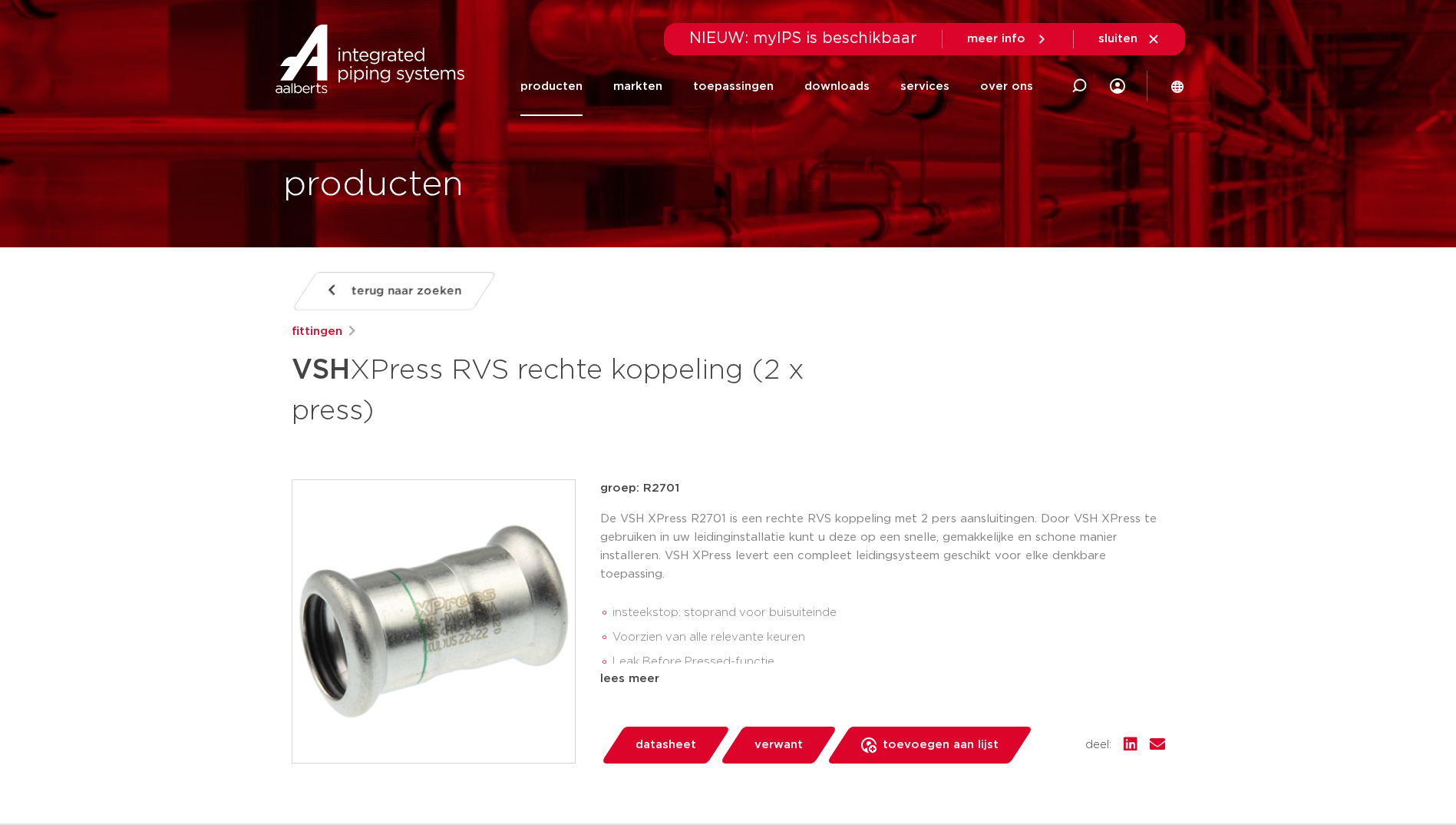
drag, startPoint x: 858, startPoint y: 536, endPoint x: 834, endPoint y: 551, distance: 28.3
click at [834, 551] on p "De VSH XPress R2701 is een rechte RVS koppeling met 2 pers aansluitingen. Door …" at bounding box center [882, 546] width 565 height 74
drag, startPoint x: 669, startPoint y: 554, endPoint x: 952, endPoint y: 547, distance: 283.1
click at [952, 547] on p "De VSH XPress R2701 is een rechte RVS koppeling met 2 pers aansluitingen. Door …" at bounding box center [882, 546] width 565 height 74
drag, startPoint x: 649, startPoint y: 616, endPoint x: 798, endPoint y: 614, distance: 149.0
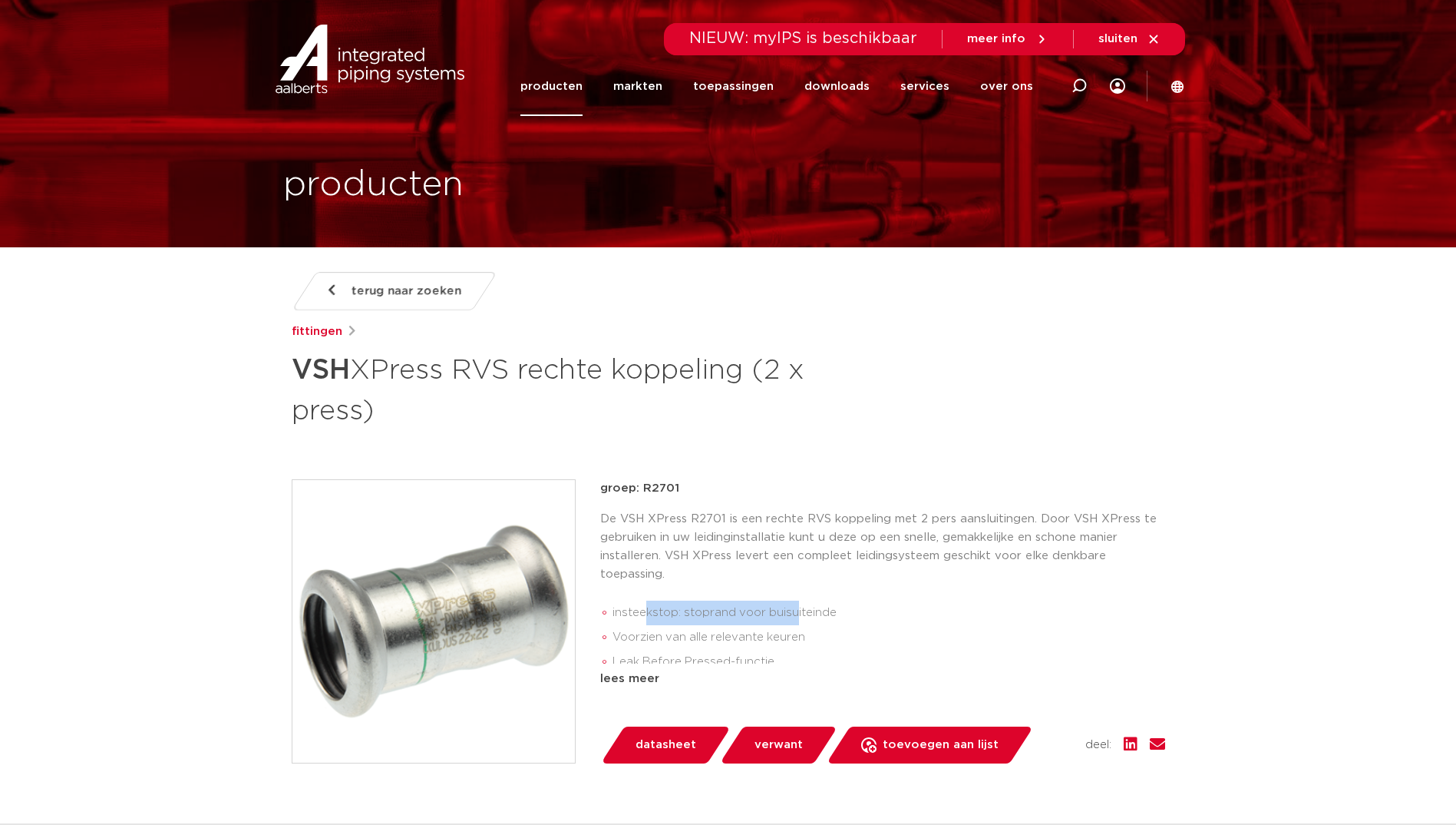
click at [798, 614] on li "insteekstop: stoprand voor buisuiteinde" at bounding box center [888, 613] width 552 height 25
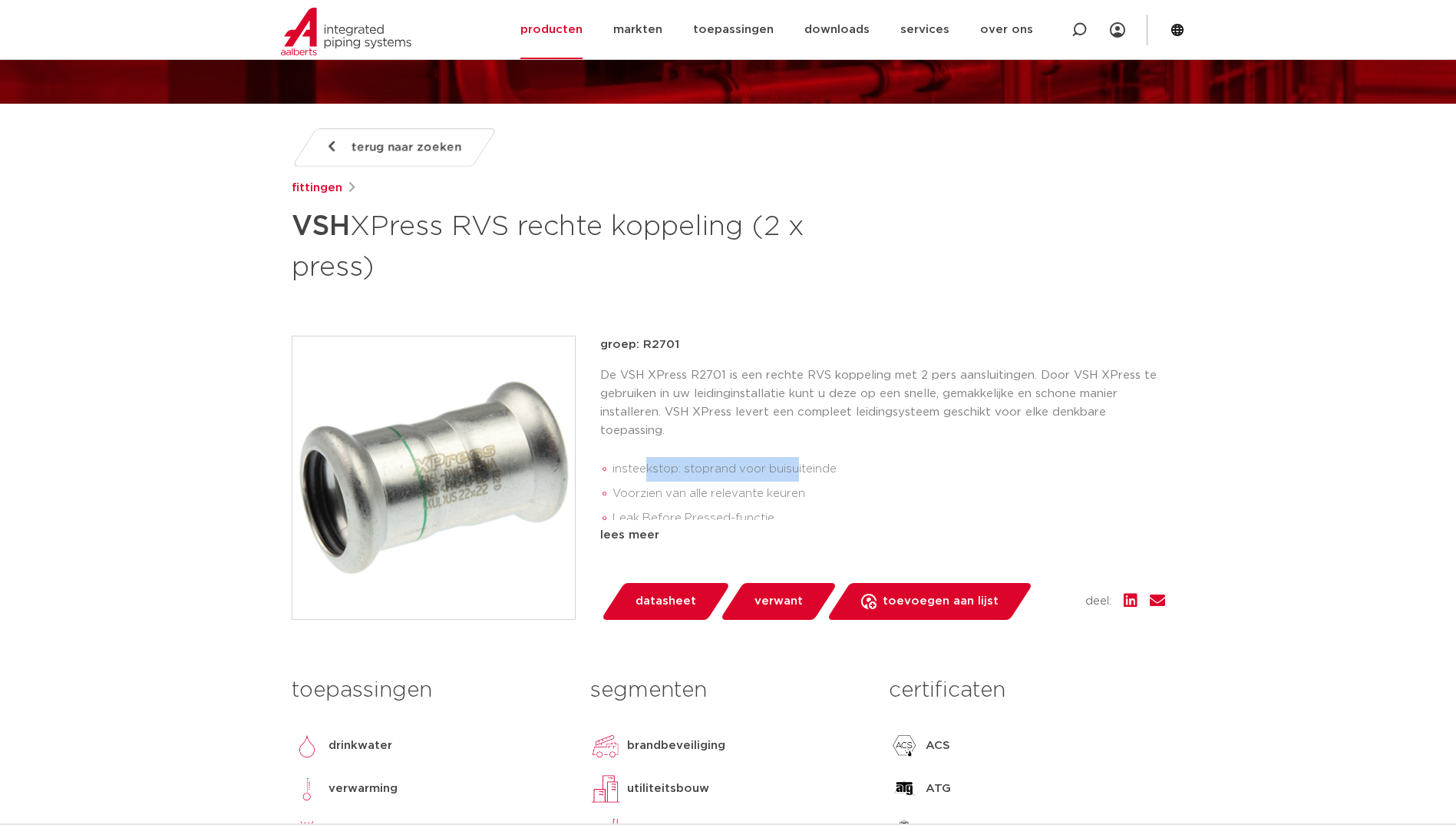
scroll to position [154, 0]
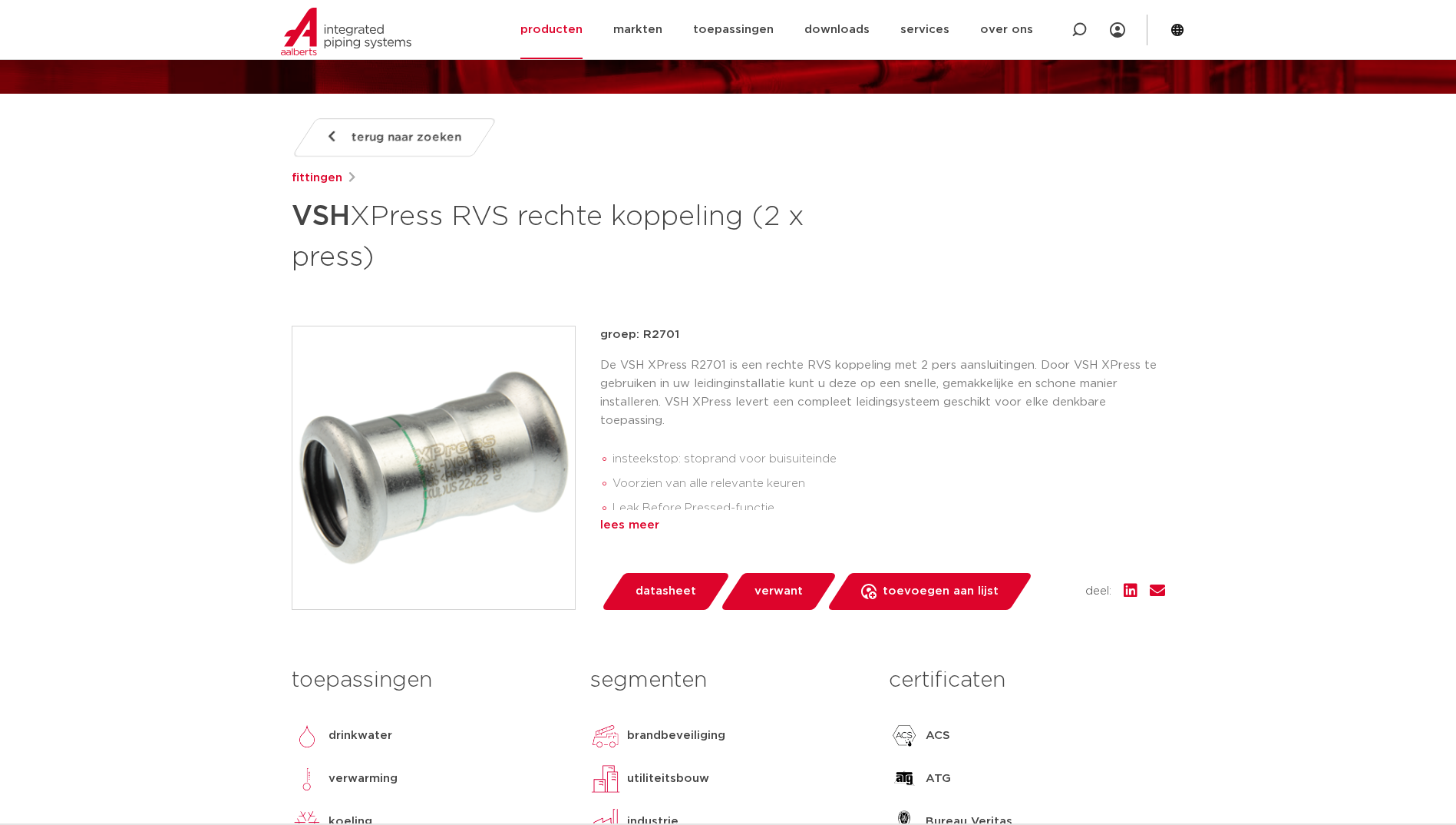
click at [614, 518] on div "lees meer" at bounding box center [882, 525] width 565 height 18
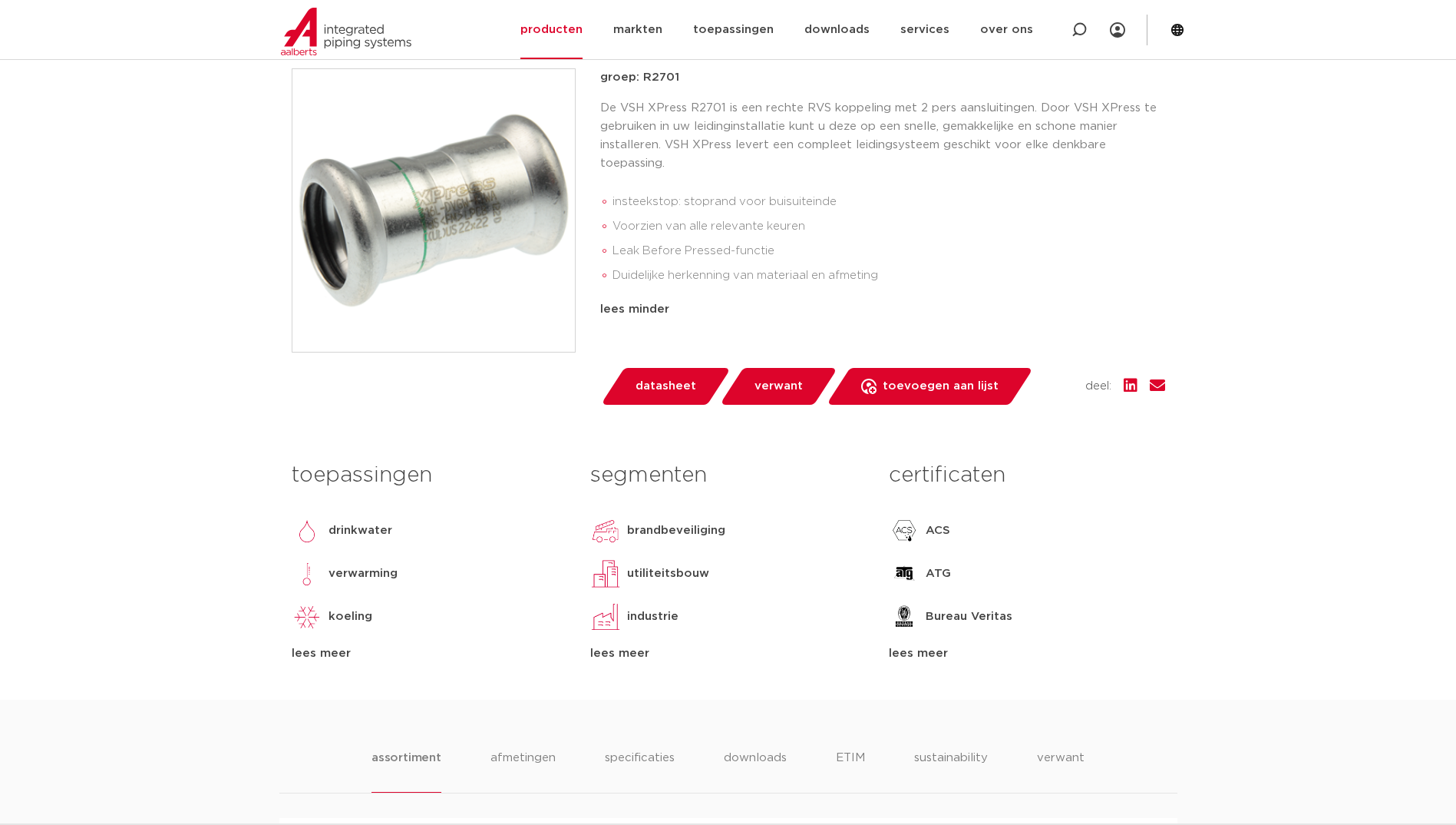
scroll to position [461, 0]
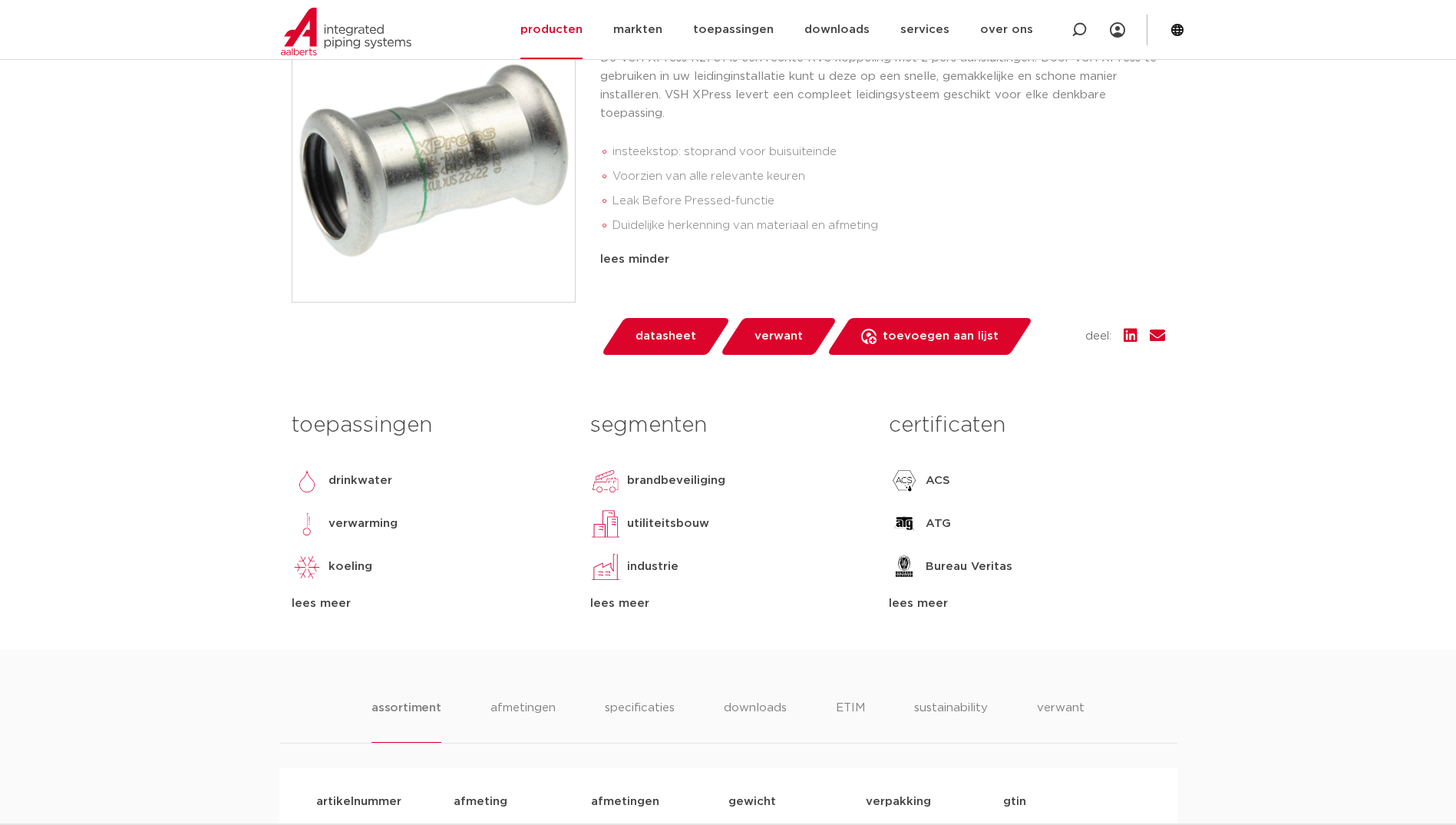
click at [301, 605] on div "lees meer" at bounding box center [429, 603] width 276 height 18
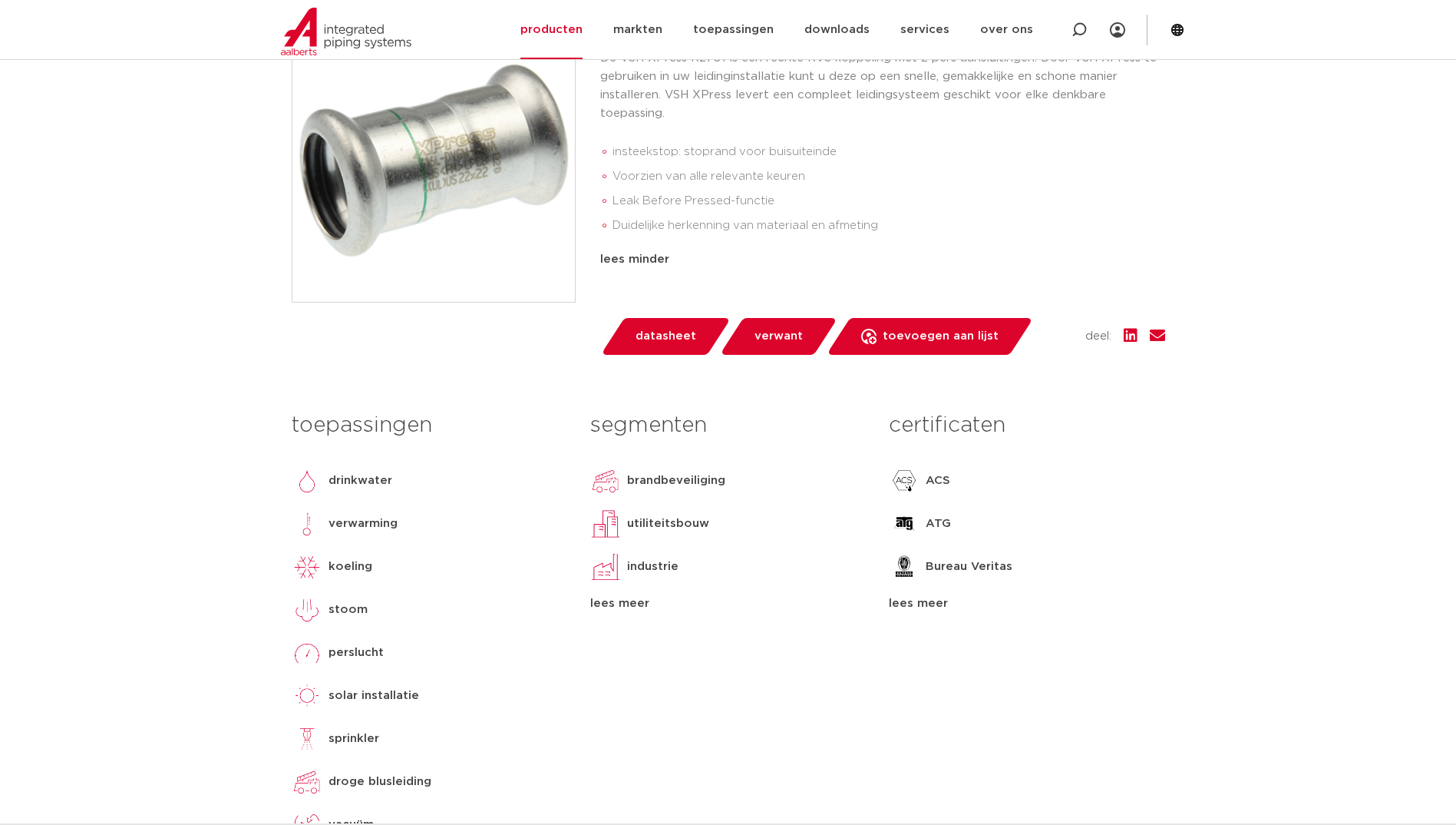
click at [631, 606] on div "lees meer" at bounding box center [728, 603] width 276 height 18
click at [919, 600] on div "lees meer" at bounding box center [1027, 603] width 276 height 18
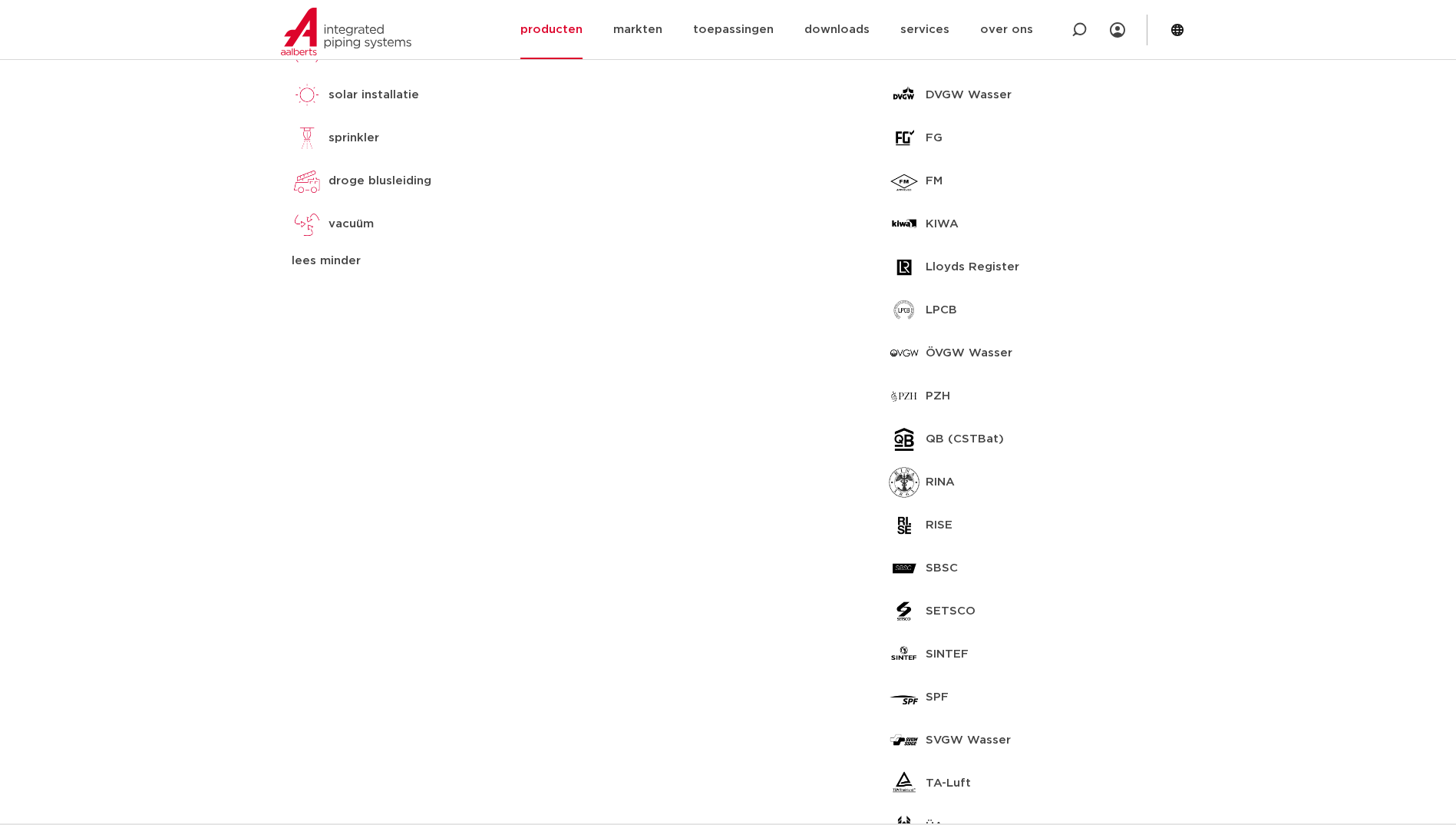
scroll to position [1075, 0]
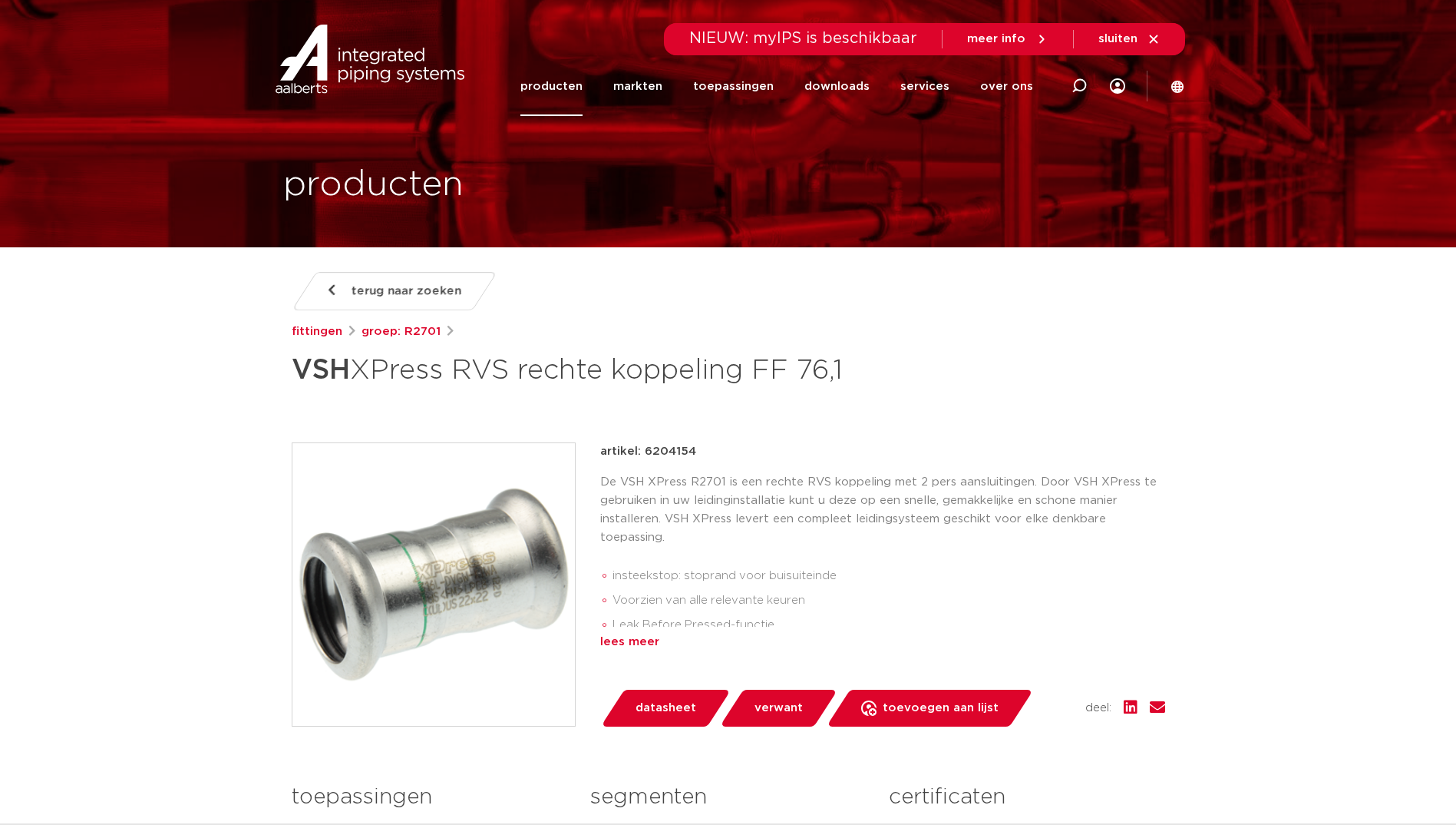
click at [622, 641] on div "lees meer" at bounding box center [882, 642] width 565 height 18
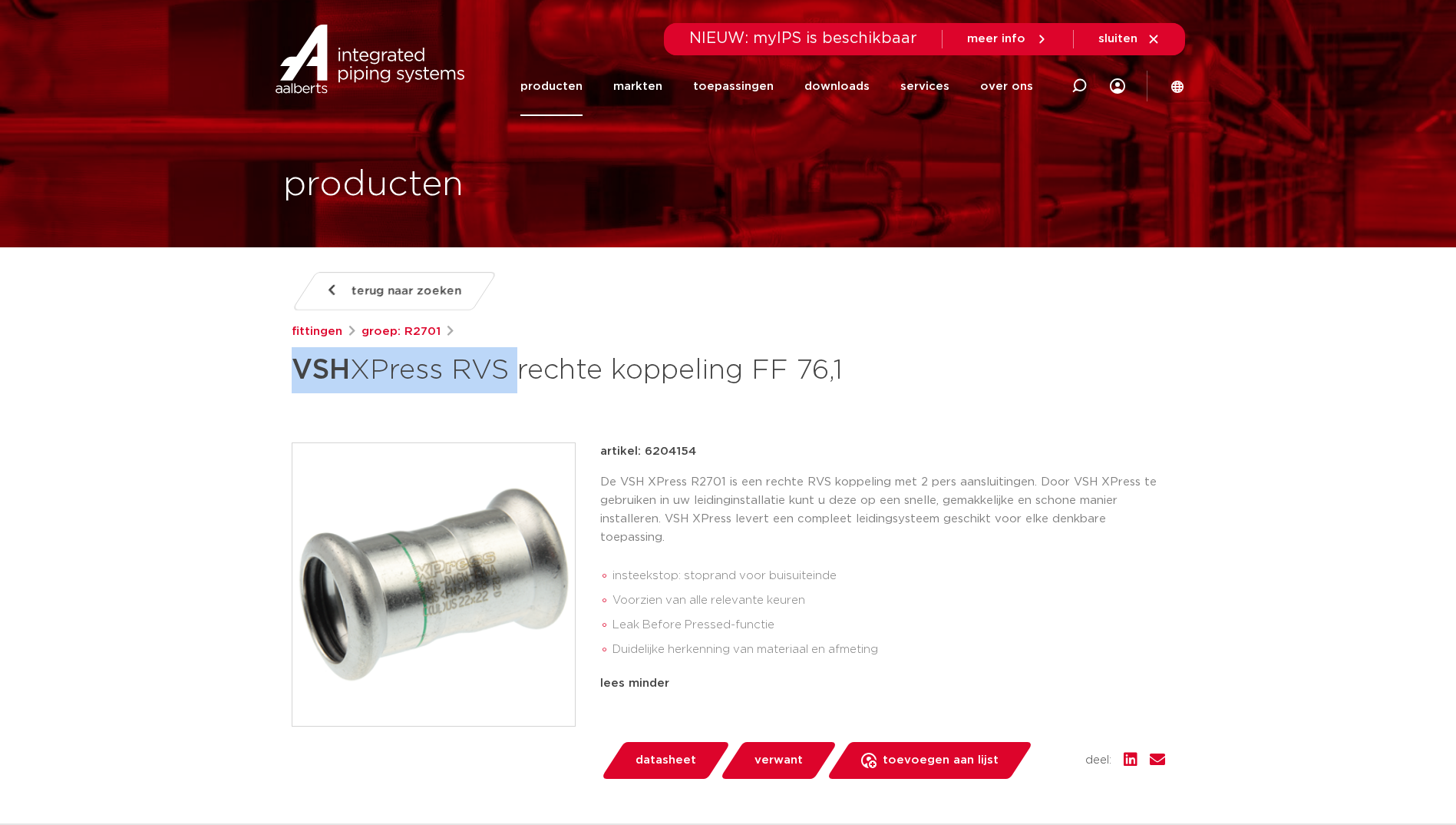
drag, startPoint x: 283, startPoint y: 375, endPoint x: 511, endPoint y: 384, distance: 228.2
click at [511, 384] on div "terug naar zoeken [GEOGRAPHIC_DATA] groep: R2701 VSH XPress RVS rechte koppelin…" at bounding box center [728, 673] width 898 height 802
copy h1 "VSH XPress RVS"
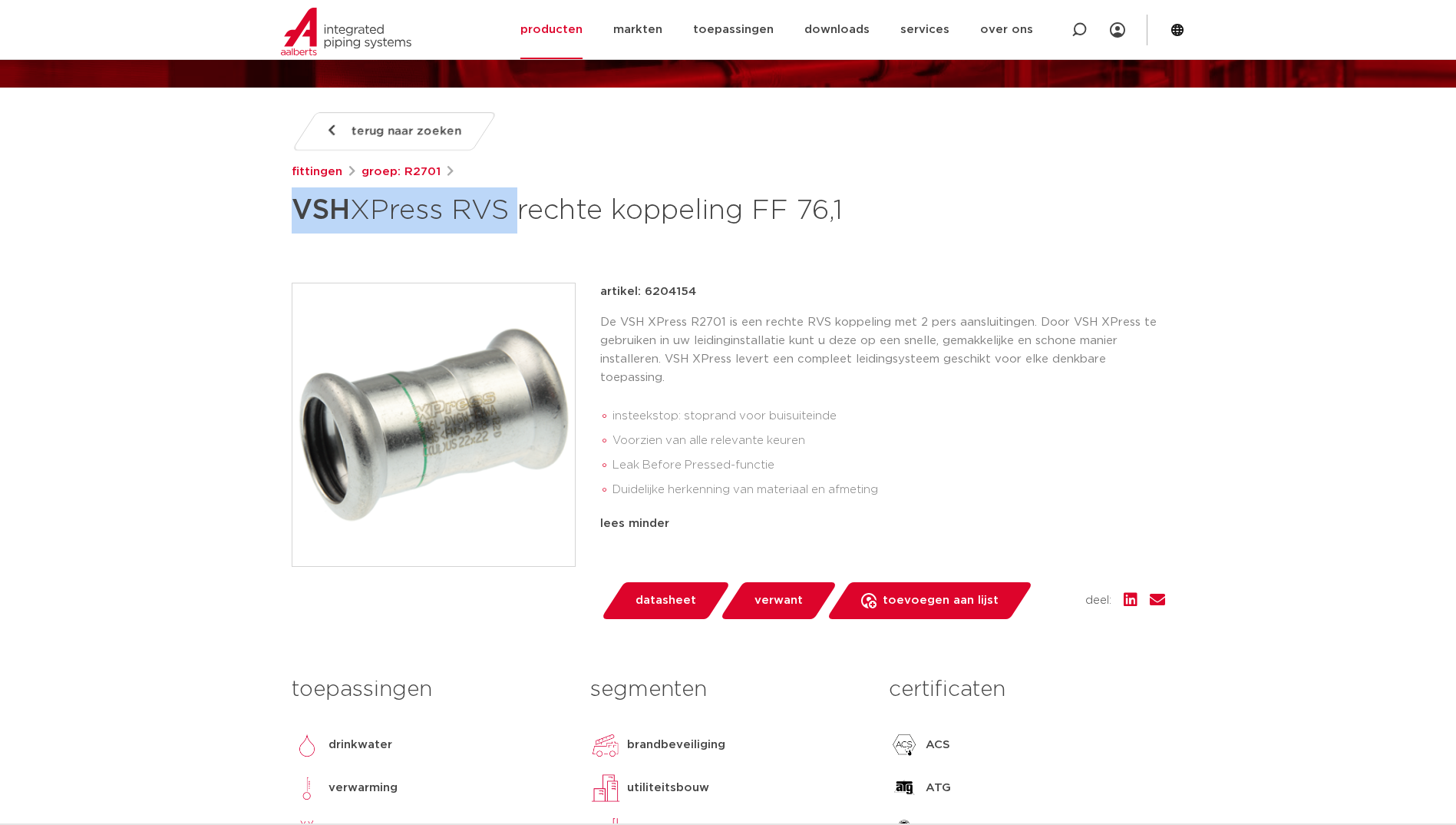
scroll to position [461, 0]
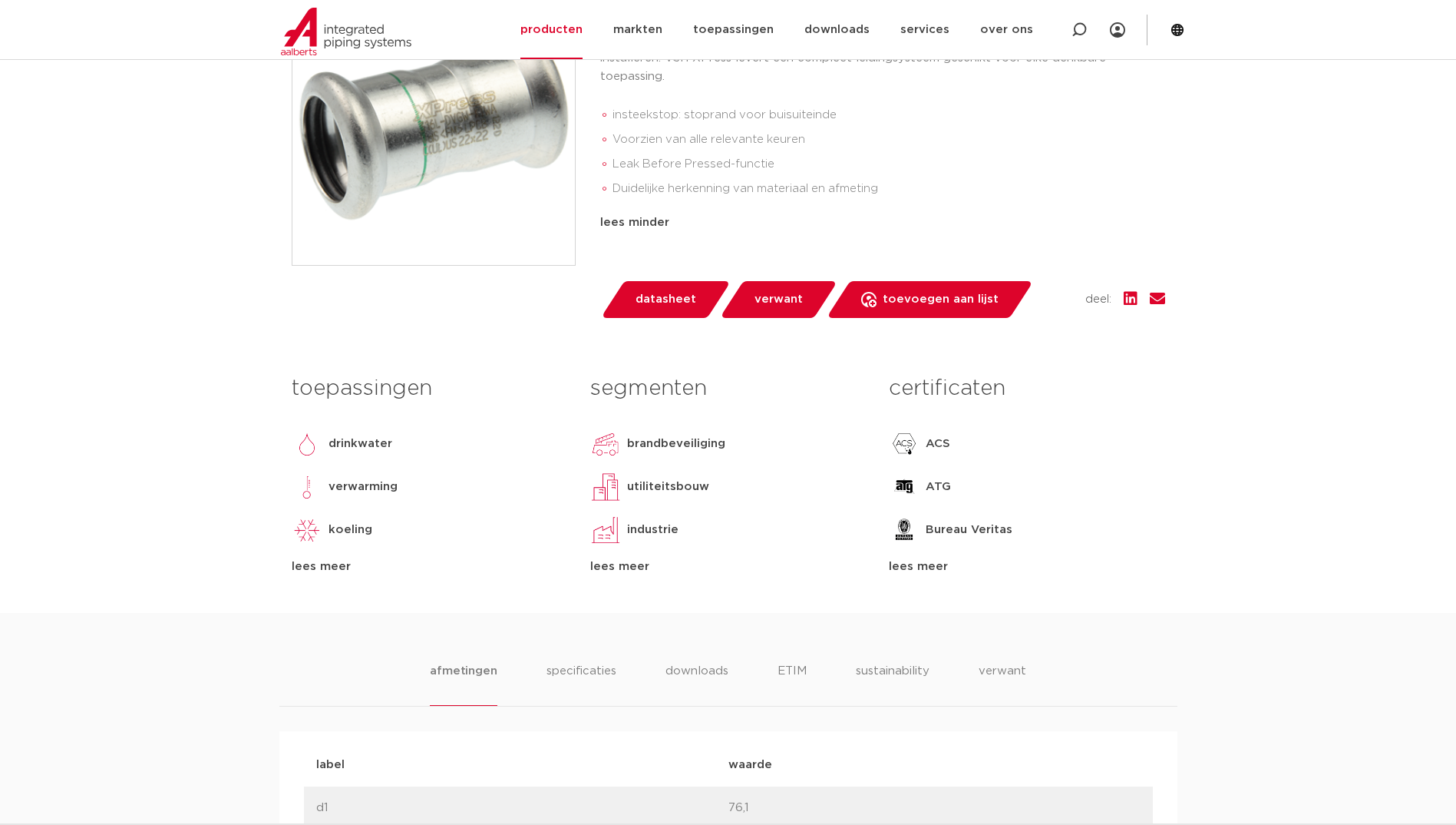
click at [319, 559] on div "lees meer" at bounding box center [429, 567] width 276 height 18
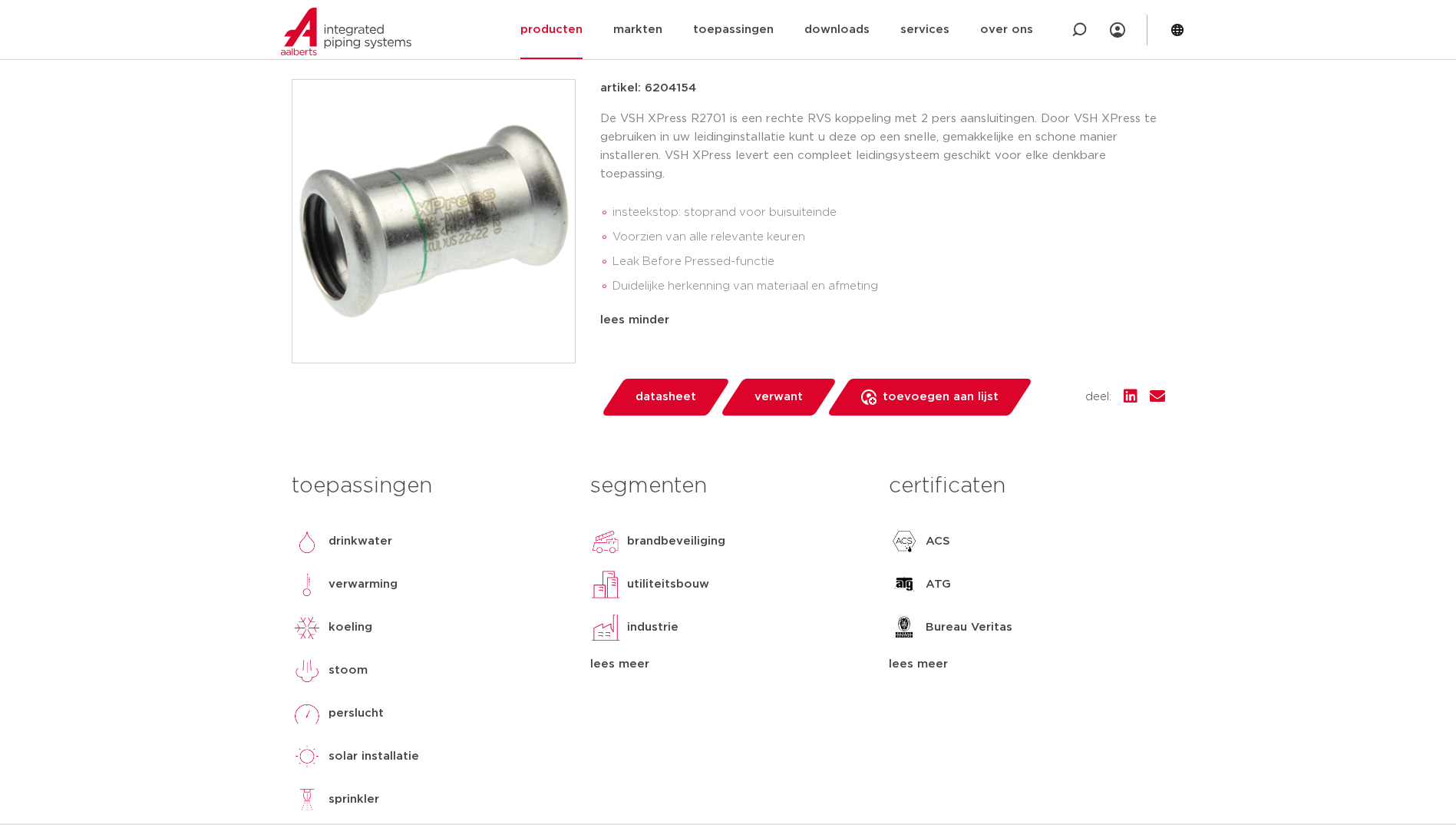
scroll to position [384, 0]
